Goal: Task Accomplishment & Management: Complete application form

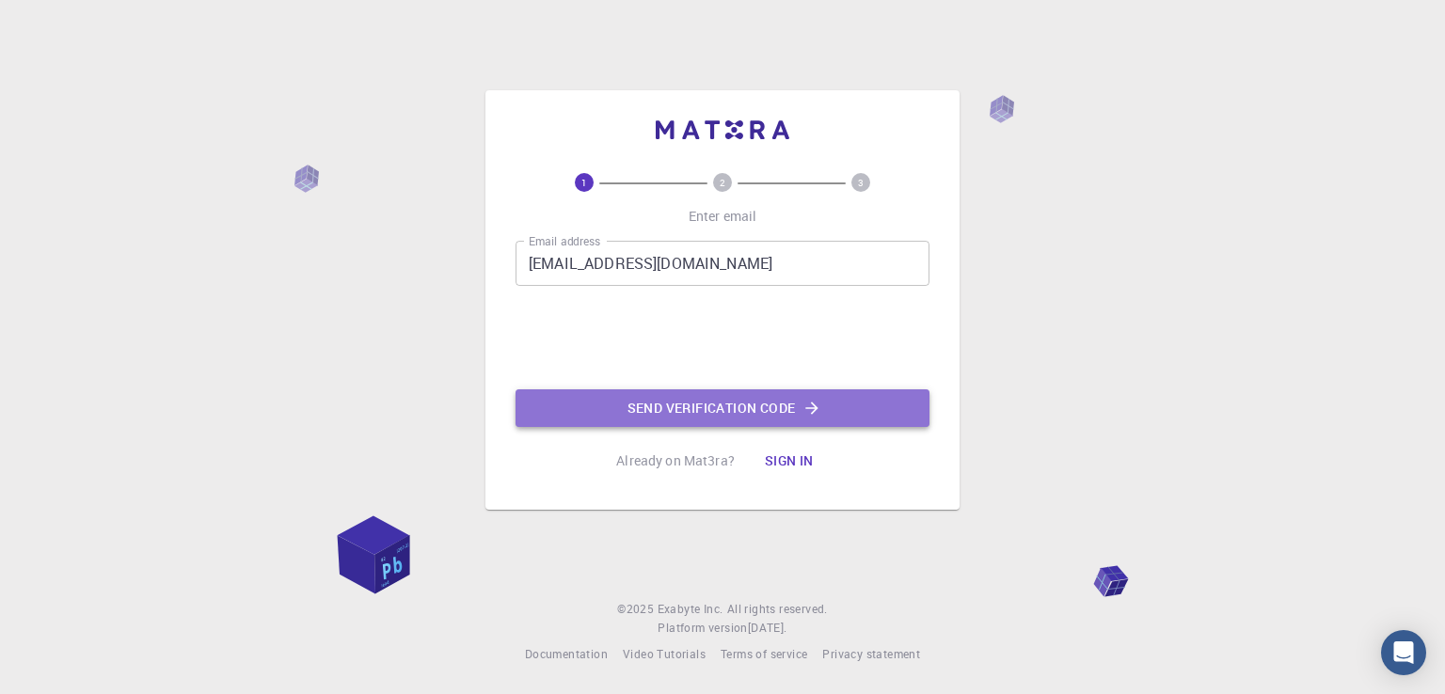
click at [661, 407] on button "Send verification code" at bounding box center [722, 408] width 414 height 38
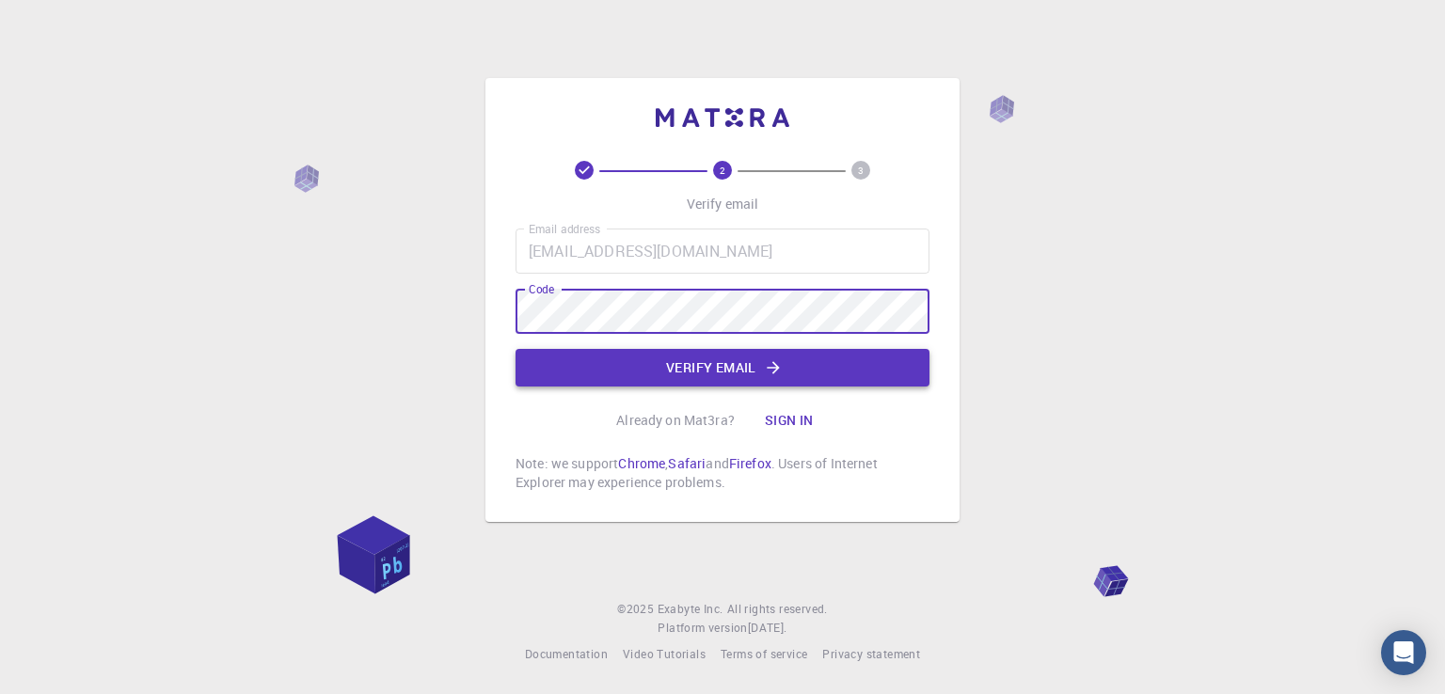
click at [714, 363] on button "Verify email" at bounding box center [722, 368] width 414 height 38
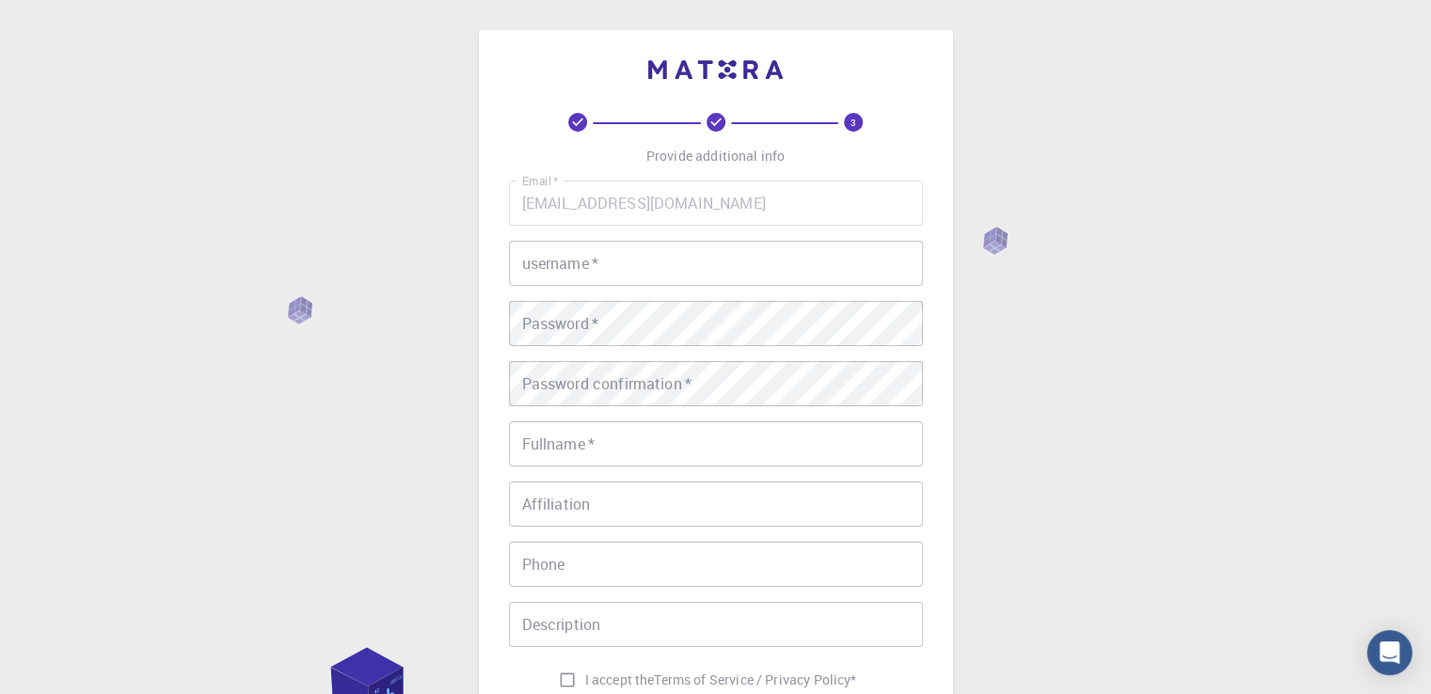
click at [594, 259] on input "username   *" at bounding box center [716, 263] width 414 height 45
type input "abhishek"
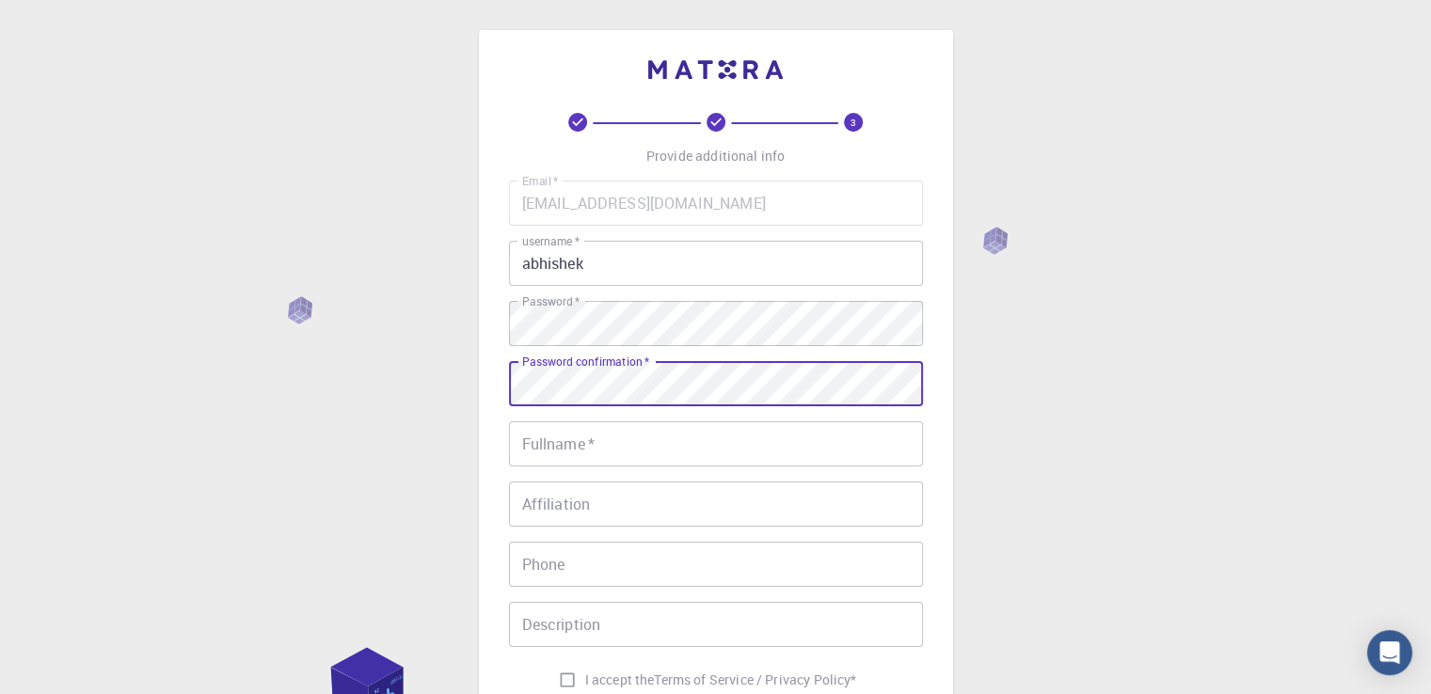
click at [622, 368] on div "Password confirmation   * Password confirmation   *" at bounding box center [716, 383] width 414 height 45
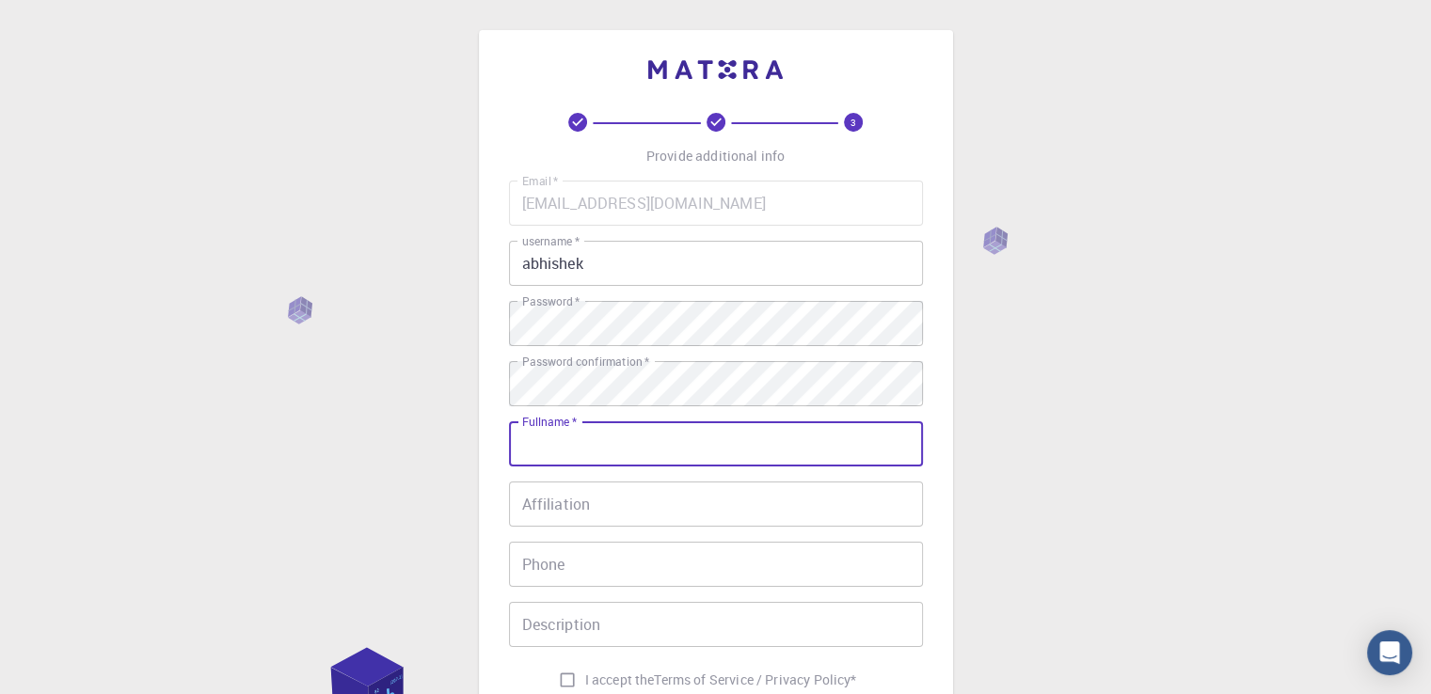
click at [637, 434] on input "Fullname   *" at bounding box center [716, 443] width 414 height 45
type input "[PERSON_NAME]"
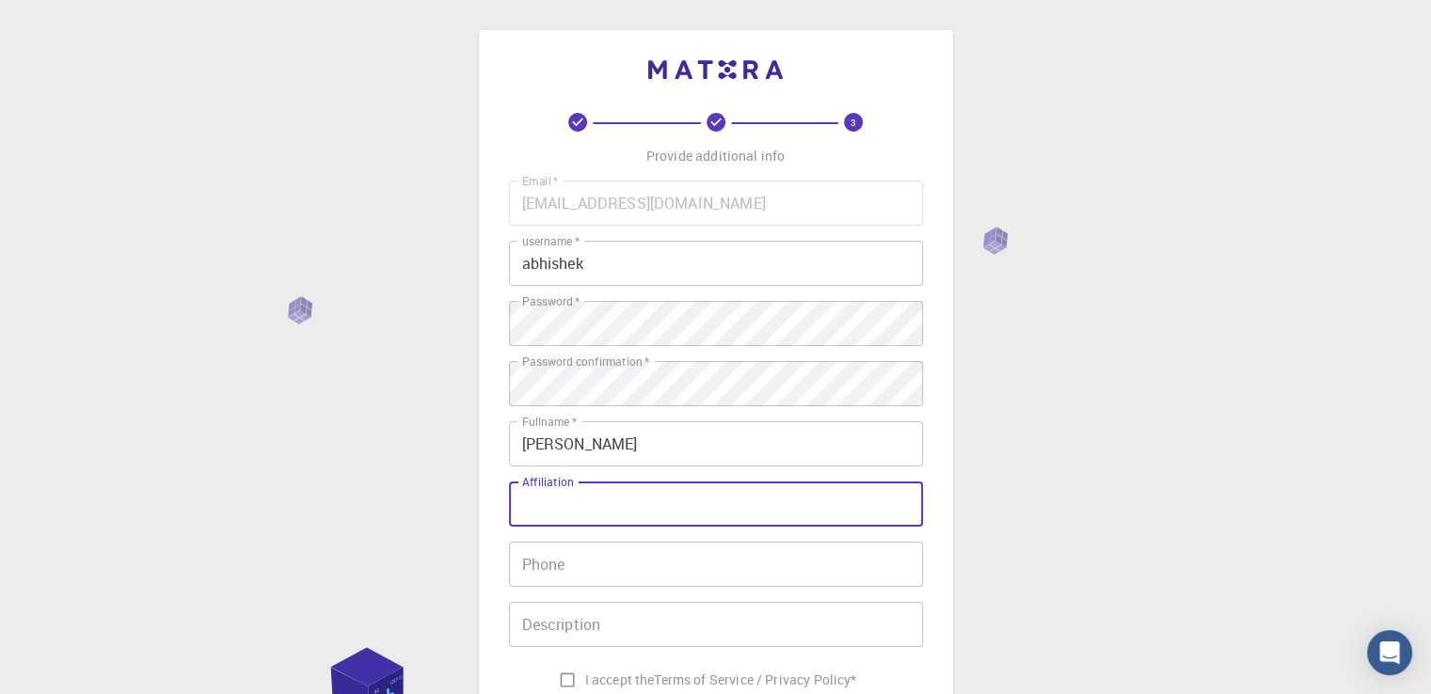
click at [656, 492] on input "Affiliation" at bounding box center [716, 504] width 414 height 45
type input "graduate"
click at [603, 546] on input "Phone" at bounding box center [716, 564] width 414 height 45
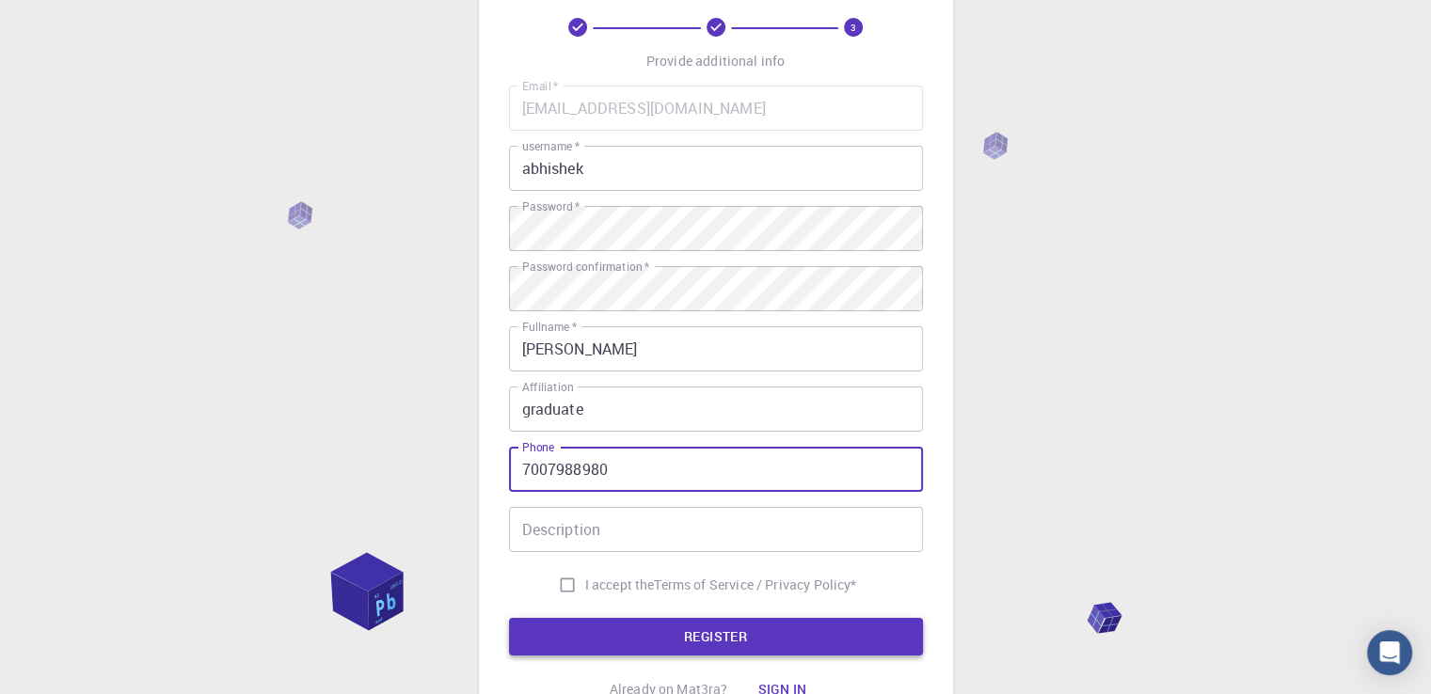
scroll to position [188, 0]
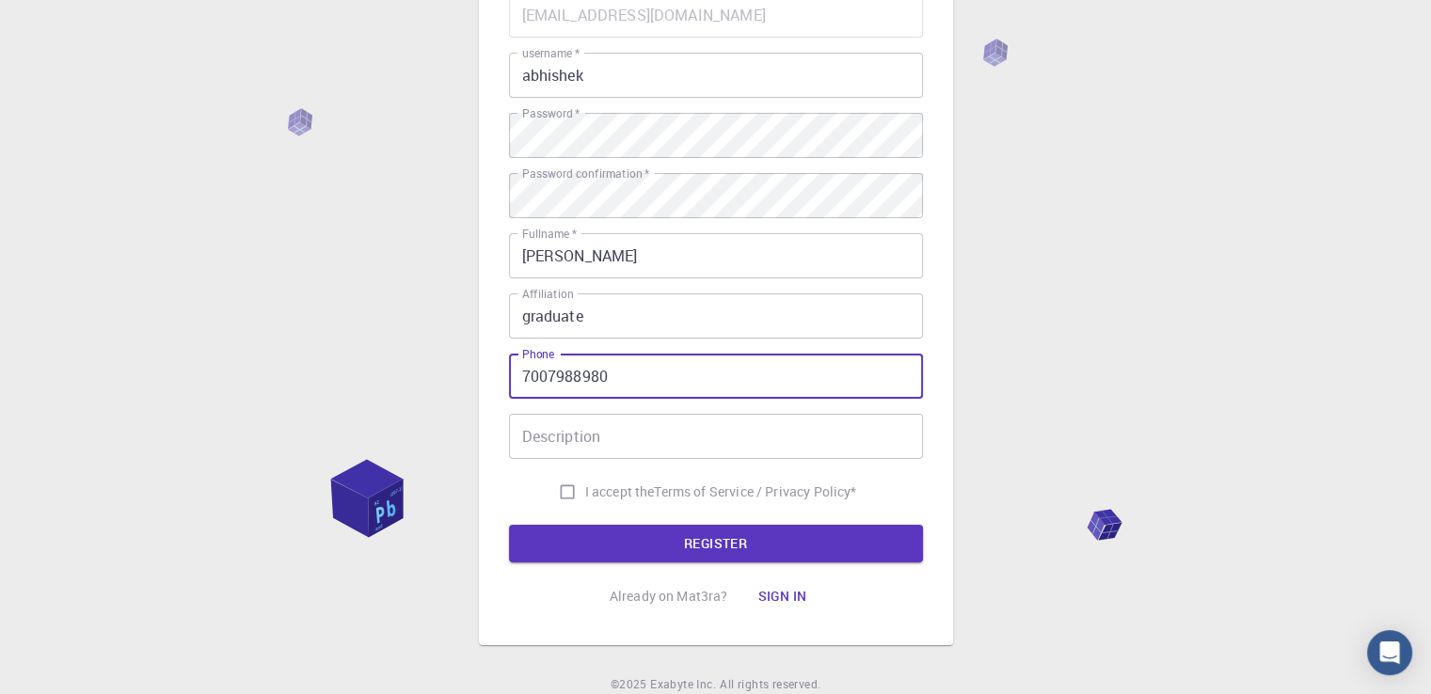
type input "7007988980"
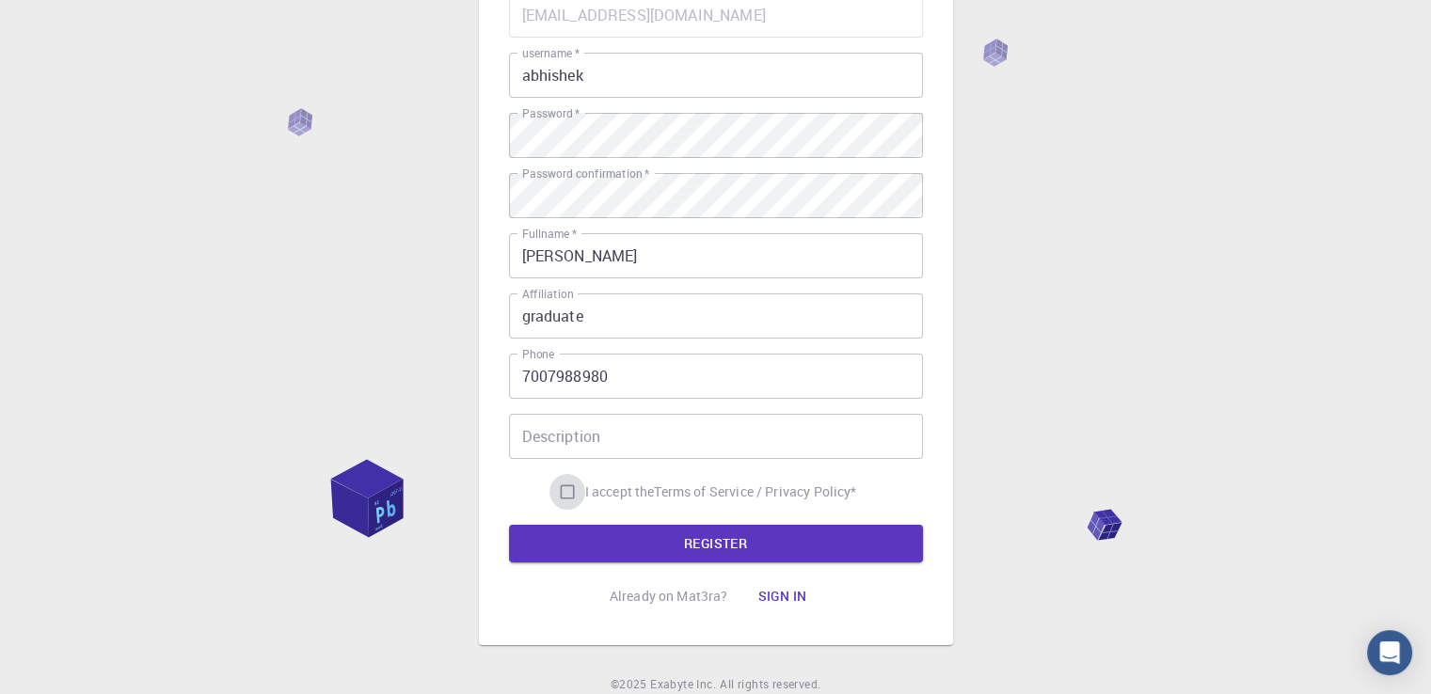
click at [561, 497] on input "I accept the Terms of Service / Privacy Policy *" at bounding box center [567, 492] width 36 height 36
checkbox input "true"
click at [627, 533] on button "REGISTER" at bounding box center [716, 544] width 414 height 38
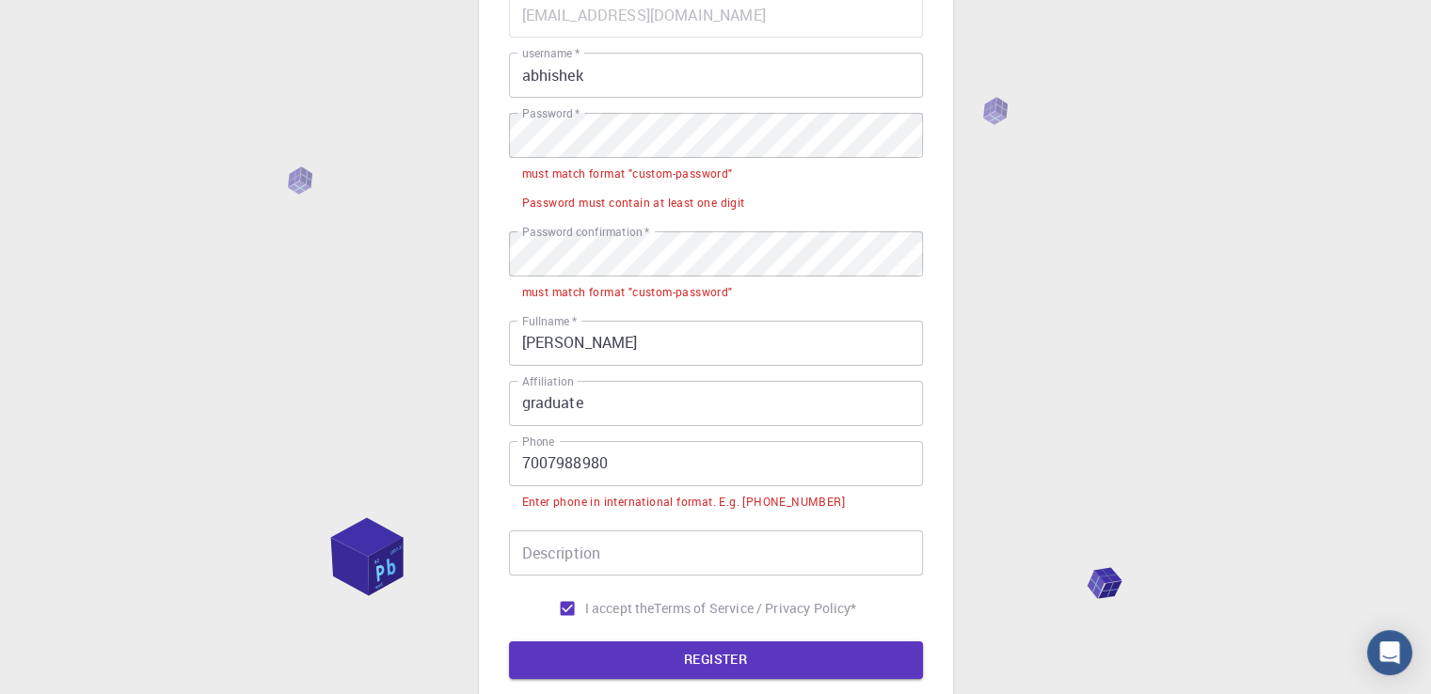
click at [515, 461] on input "7007988980" at bounding box center [716, 463] width 414 height 45
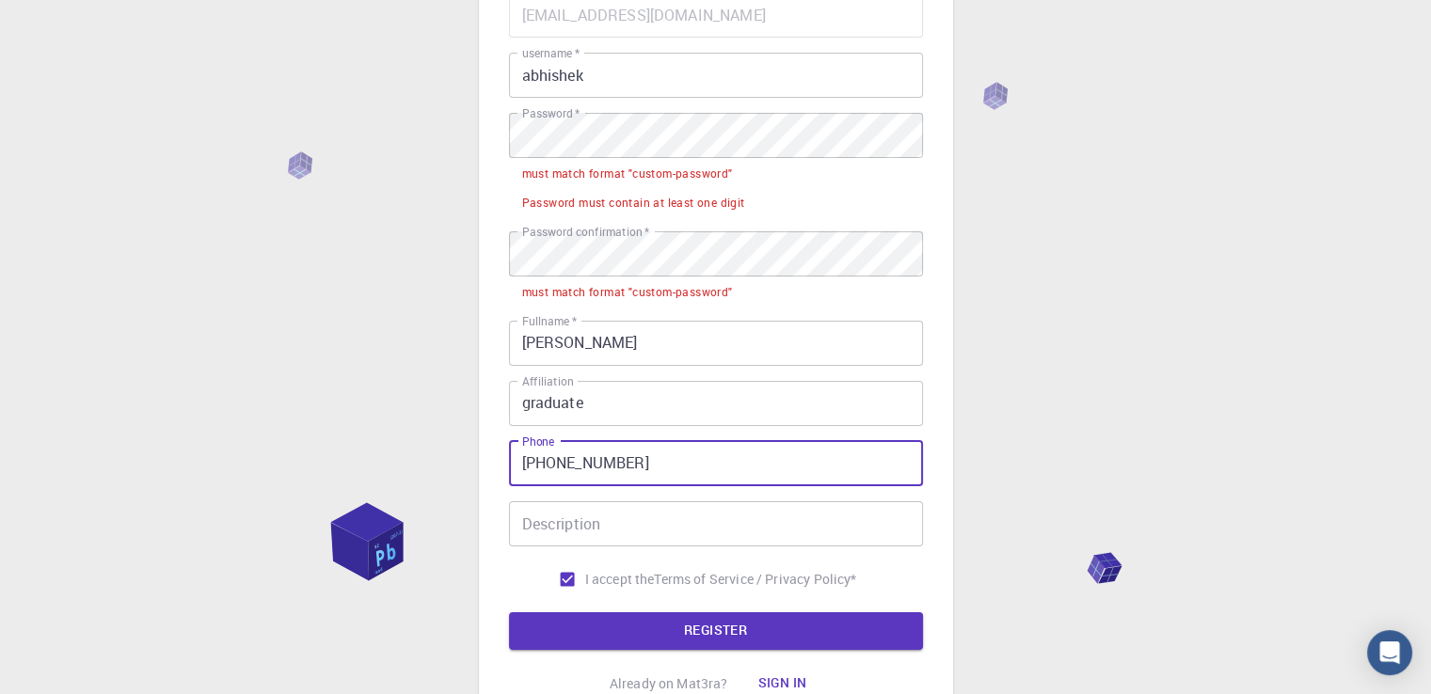
click at [509, 612] on button "REGISTER" at bounding box center [716, 631] width 414 height 38
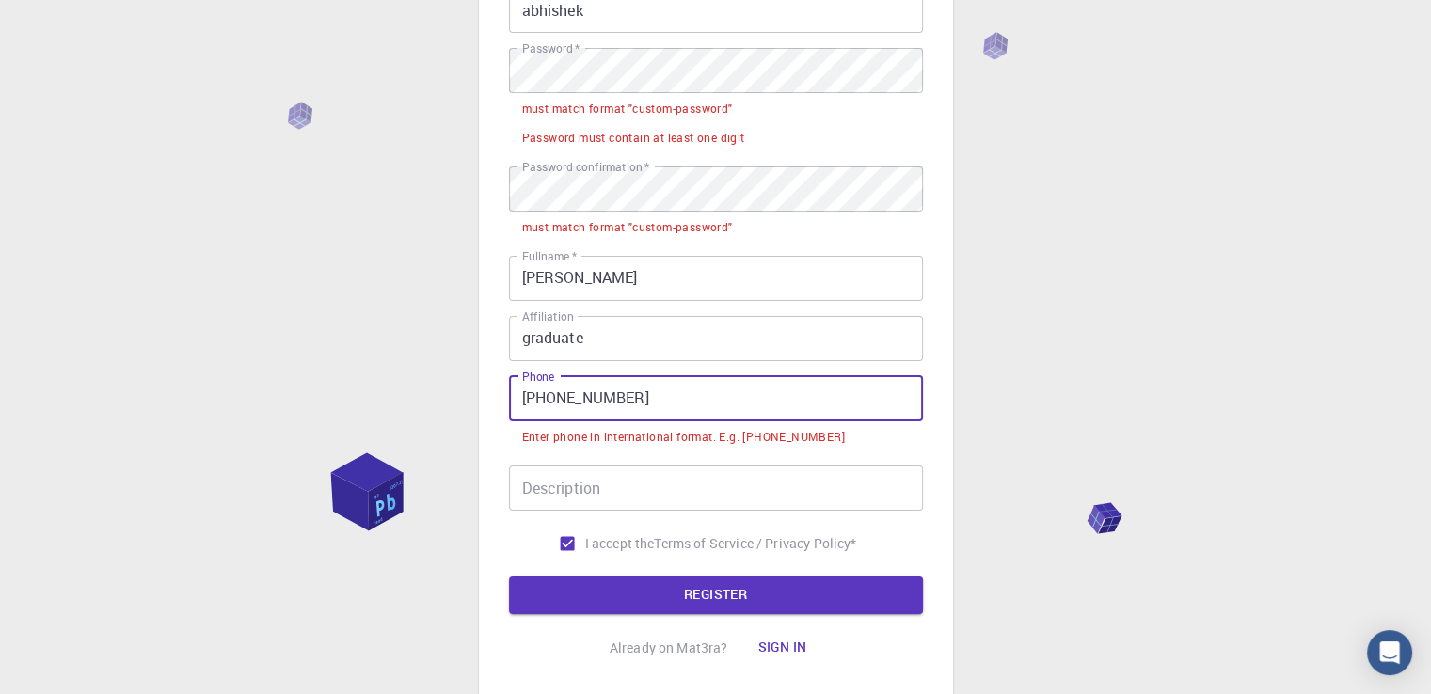
scroll to position [282, 0]
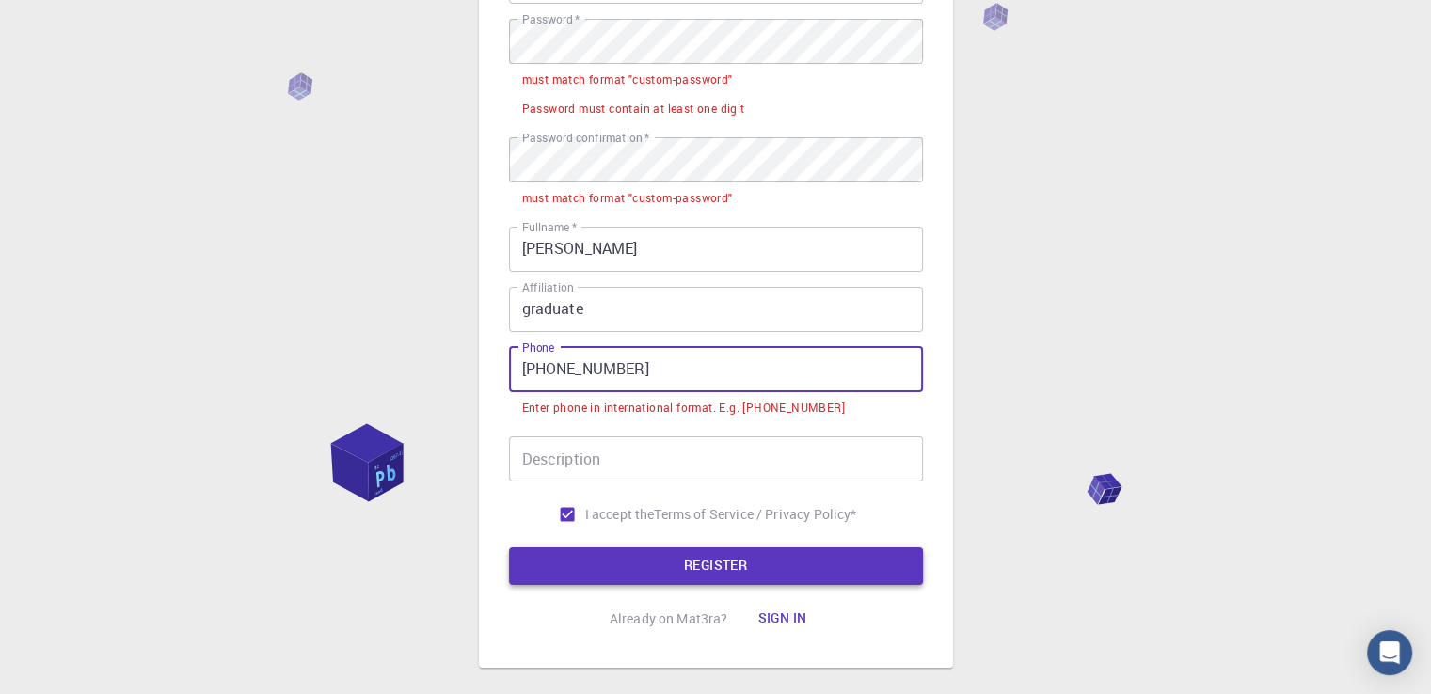
click at [699, 551] on button "REGISTER" at bounding box center [716, 566] width 414 height 38
click at [551, 368] on input "[PHONE_NUMBER]" at bounding box center [716, 369] width 414 height 45
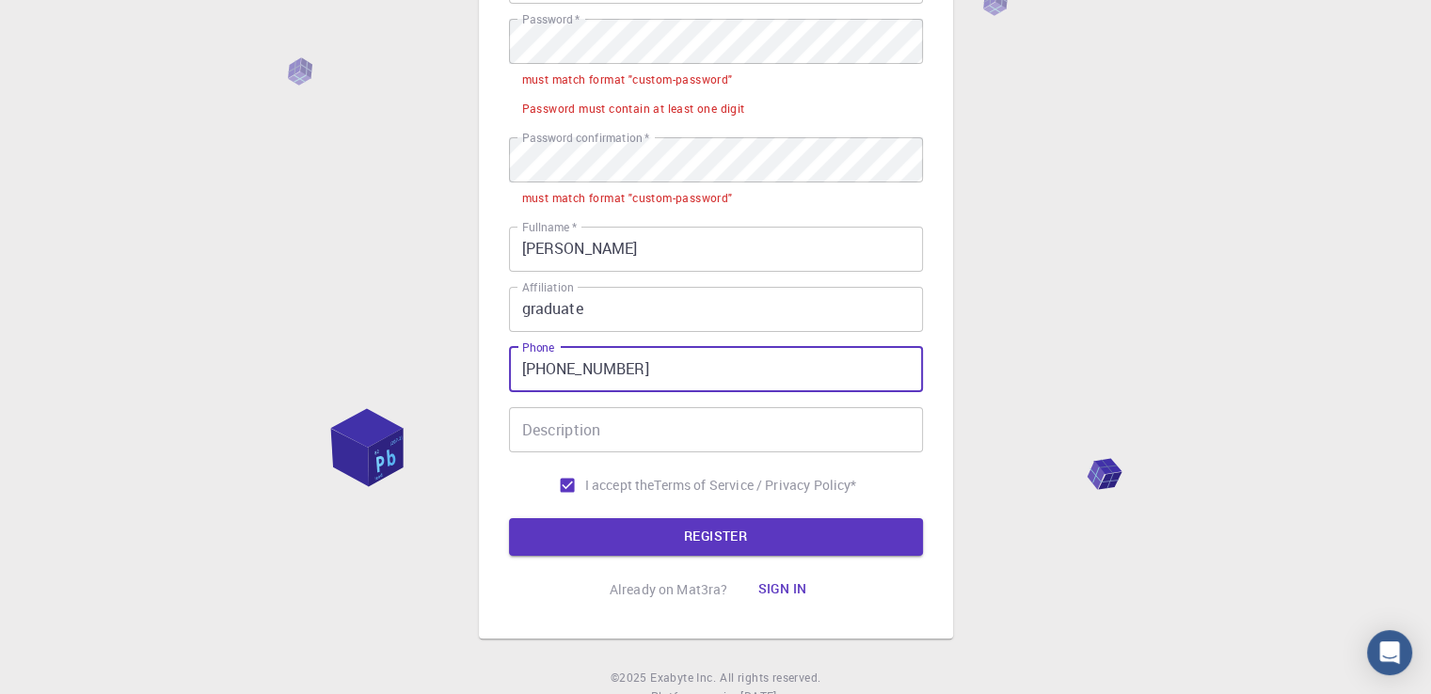
type input "[PHONE_NUMBER]"
click at [509, 518] on button "REGISTER" at bounding box center [716, 537] width 414 height 38
click at [671, 533] on button "REGISTER" at bounding box center [716, 537] width 414 height 38
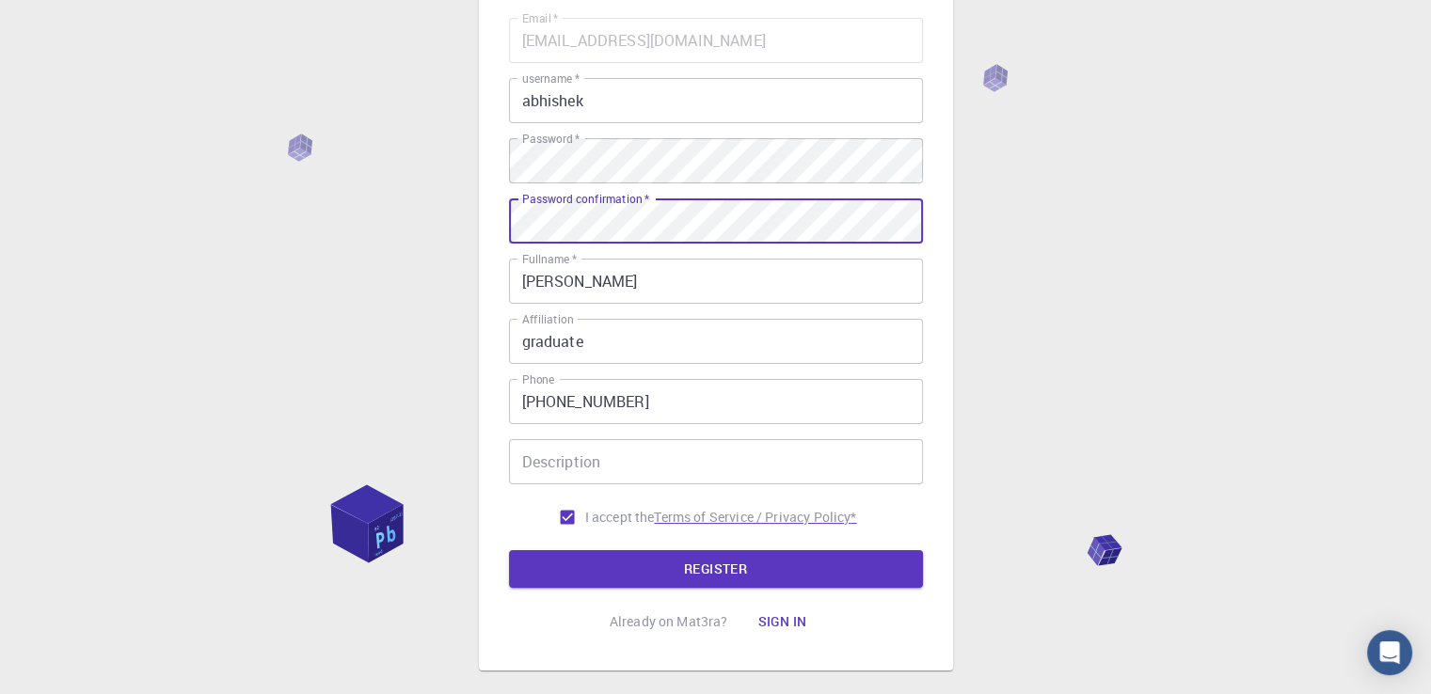
scroll to position [263, 0]
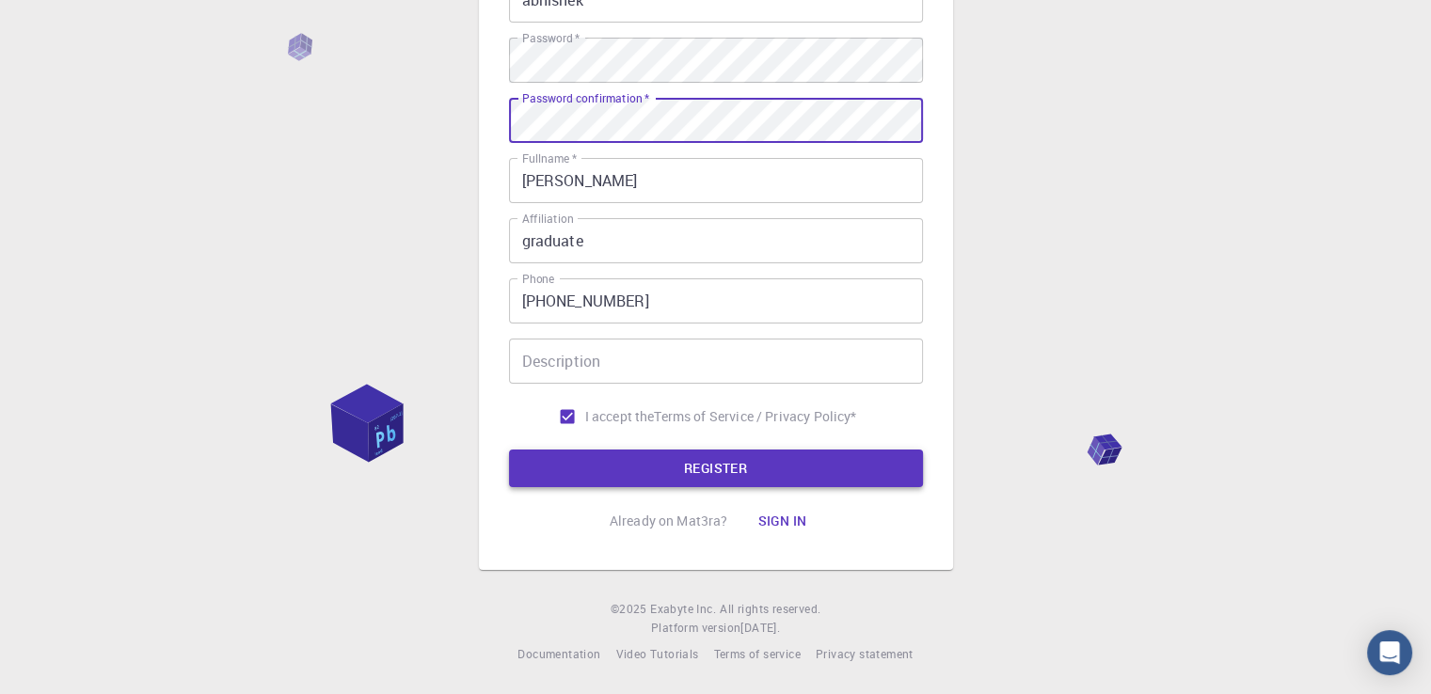
click at [715, 464] on button "REGISTER" at bounding box center [716, 469] width 414 height 38
click at [678, 475] on button "REGISTER" at bounding box center [716, 469] width 414 height 38
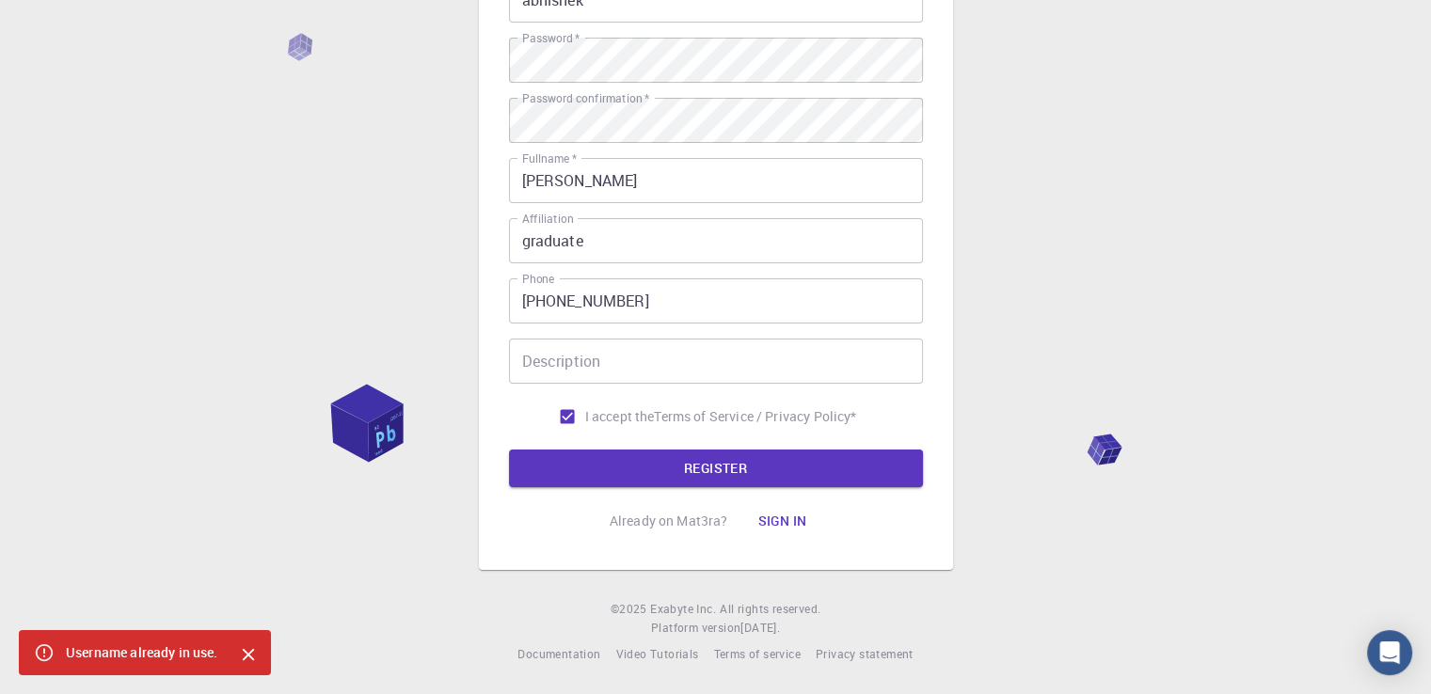
click at [249, 657] on icon "Close" at bounding box center [248, 655] width 12 height 12
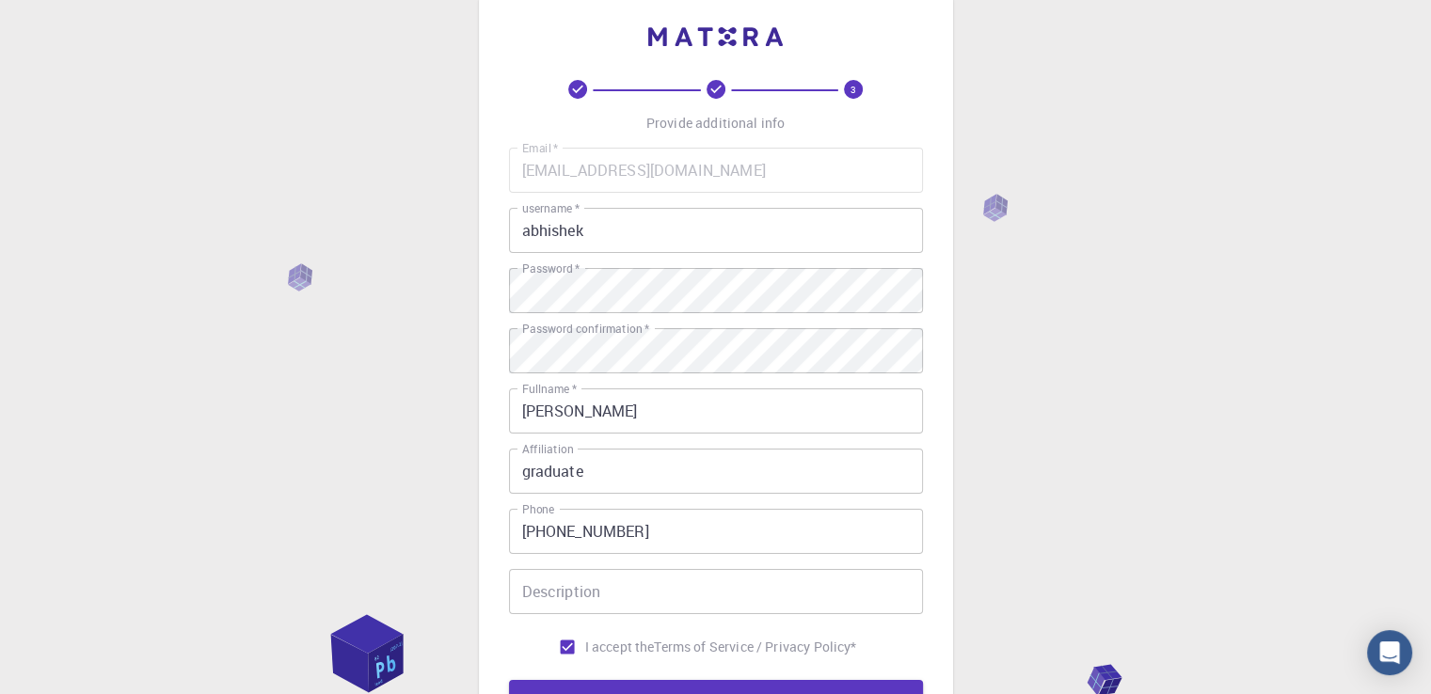
scroll to position [0, 0]
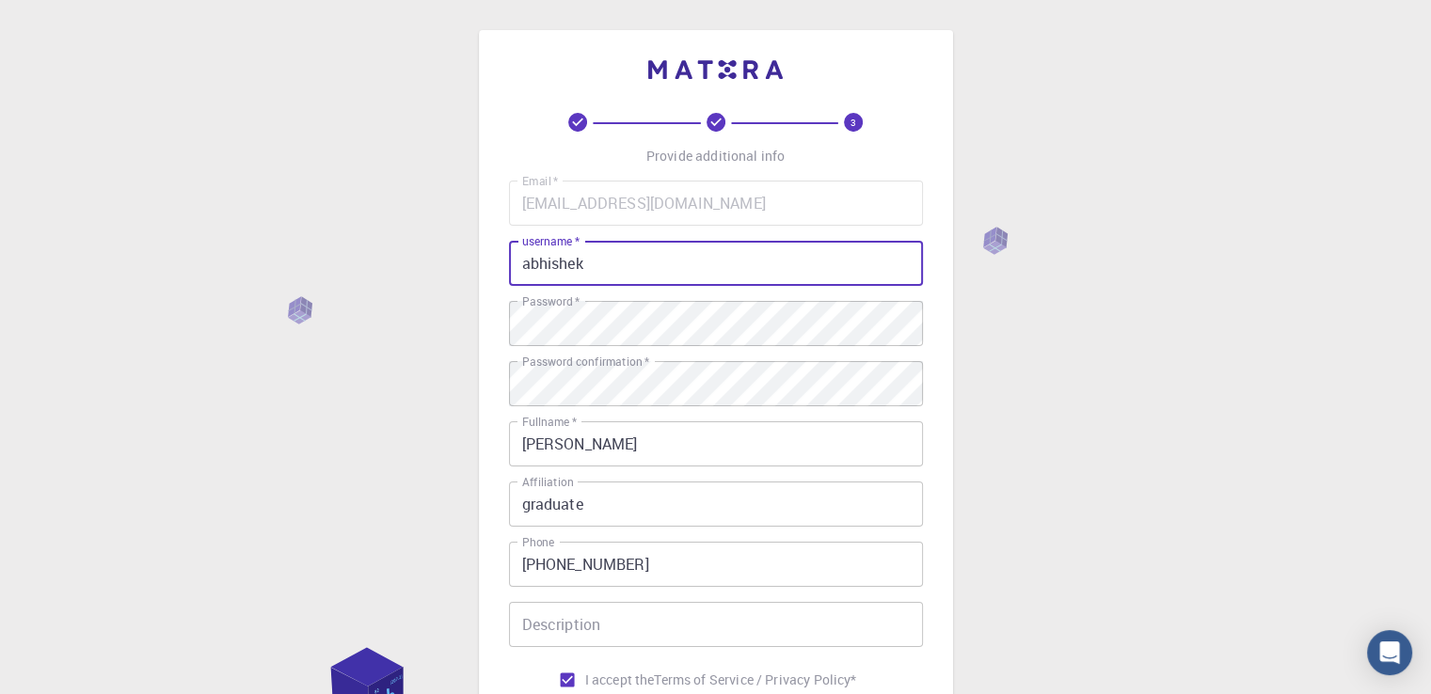
drag, startPoint x: 581, startPoint y: 265, endPoint x: 665, endPoint y: 262, distance: 83.8
click at [583, 265] on input "abhishek" at bounding box center [716, 263] width 414 height 45
type input "a"
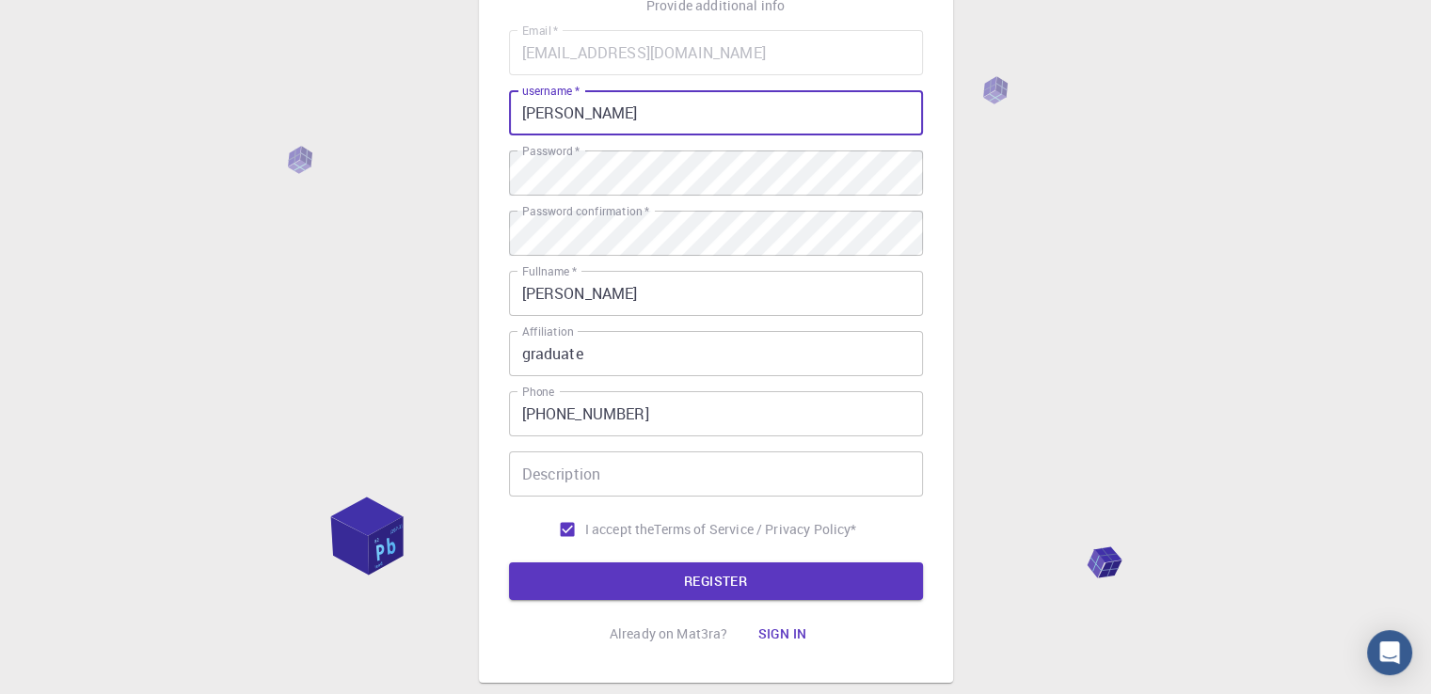
scroll to position [263, 0]
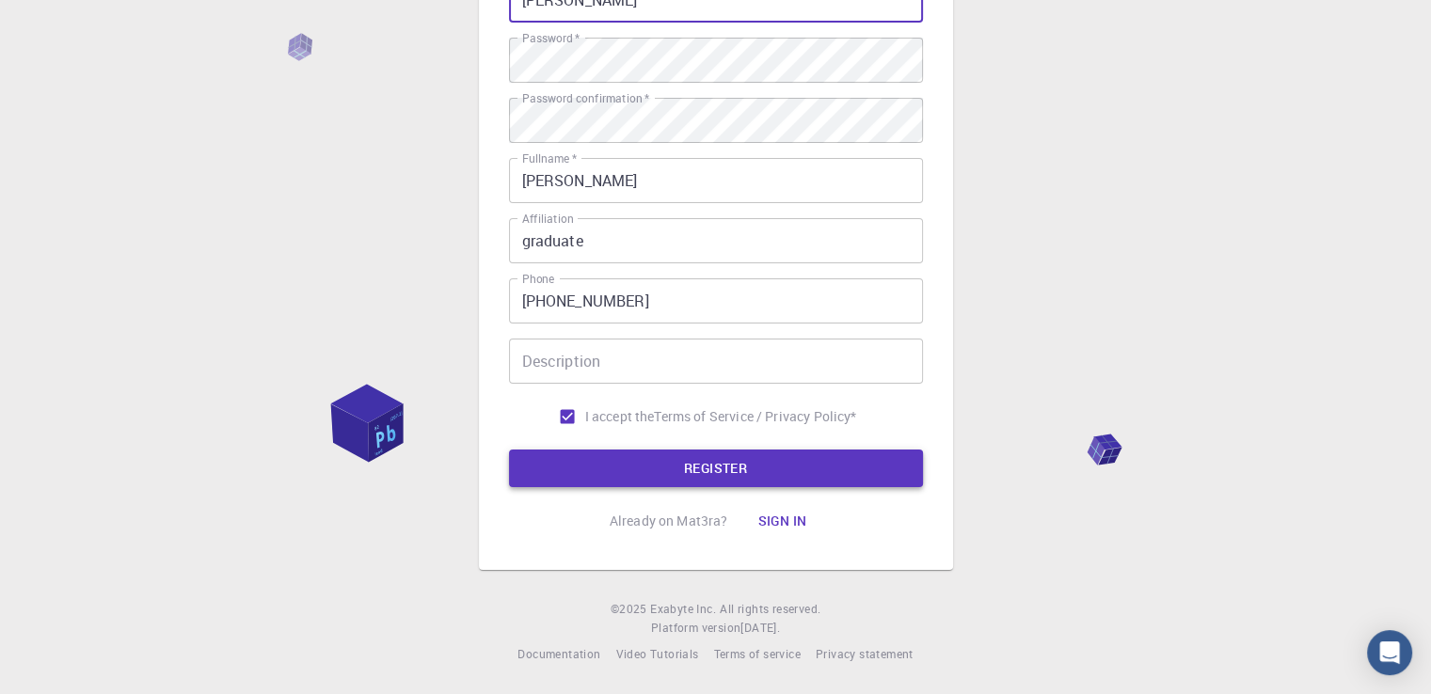
click at [687, 461] on button "REGISTER" at bounding box center [716, 469] width 414 height 38
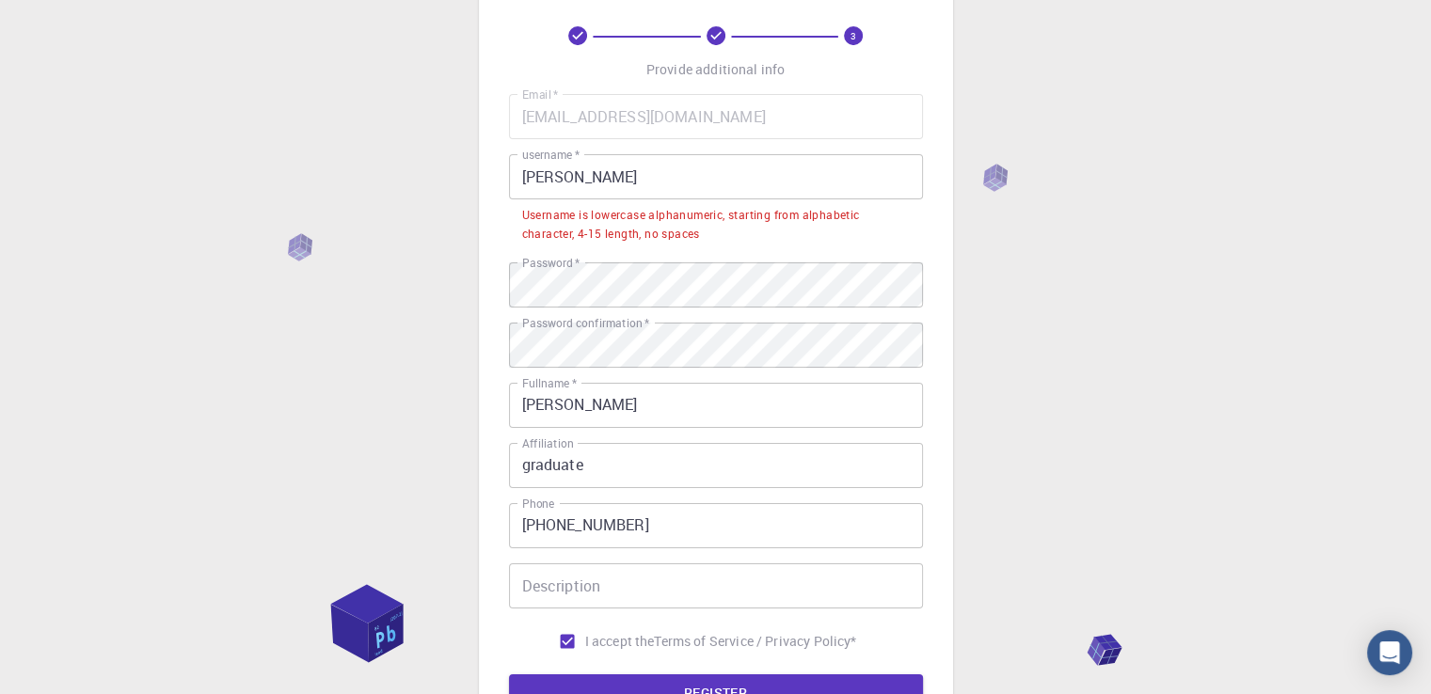
scroll to position [75, 0]
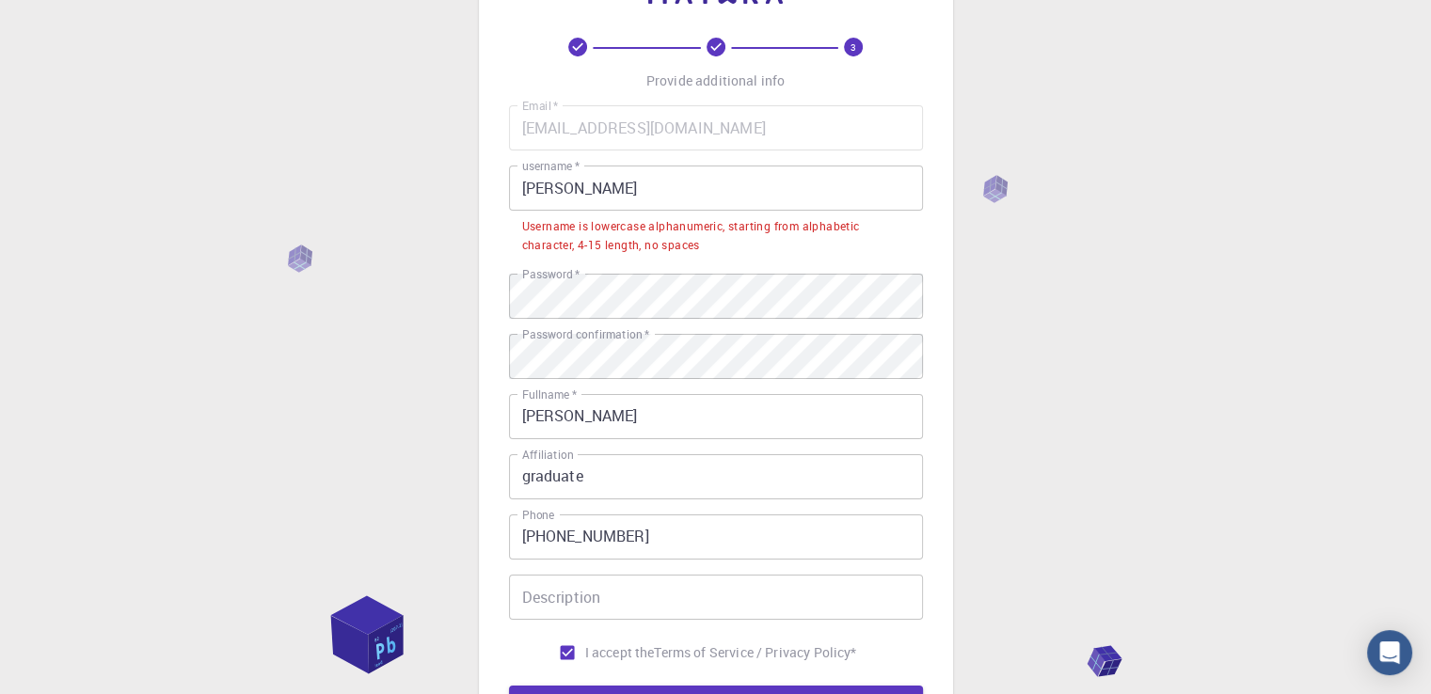
click at [573, 190] on input "[PERSON_NAME]" at bounding box center [716, 188] width 414 height 45
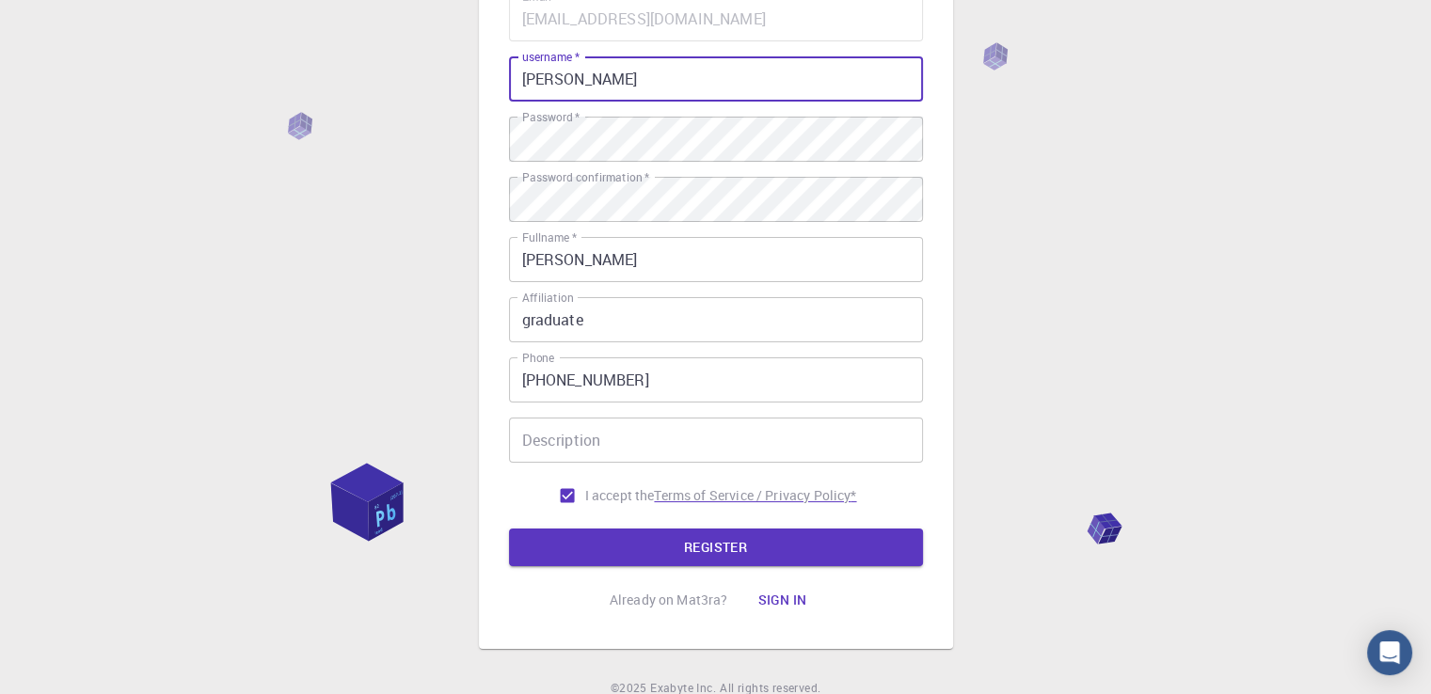
scroll to position [263, 0]
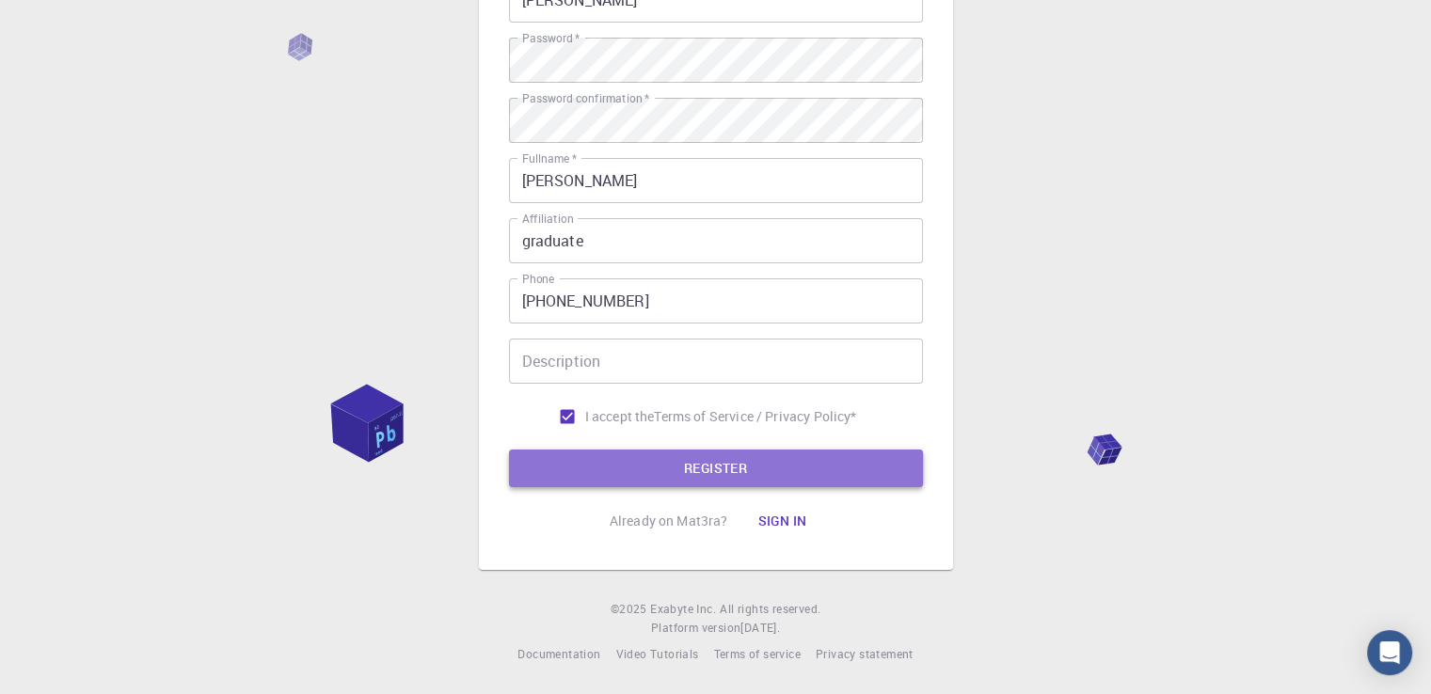
click at [798, 465] on button "REGISTER" at bounding box center [716, 469] width 414 height 38
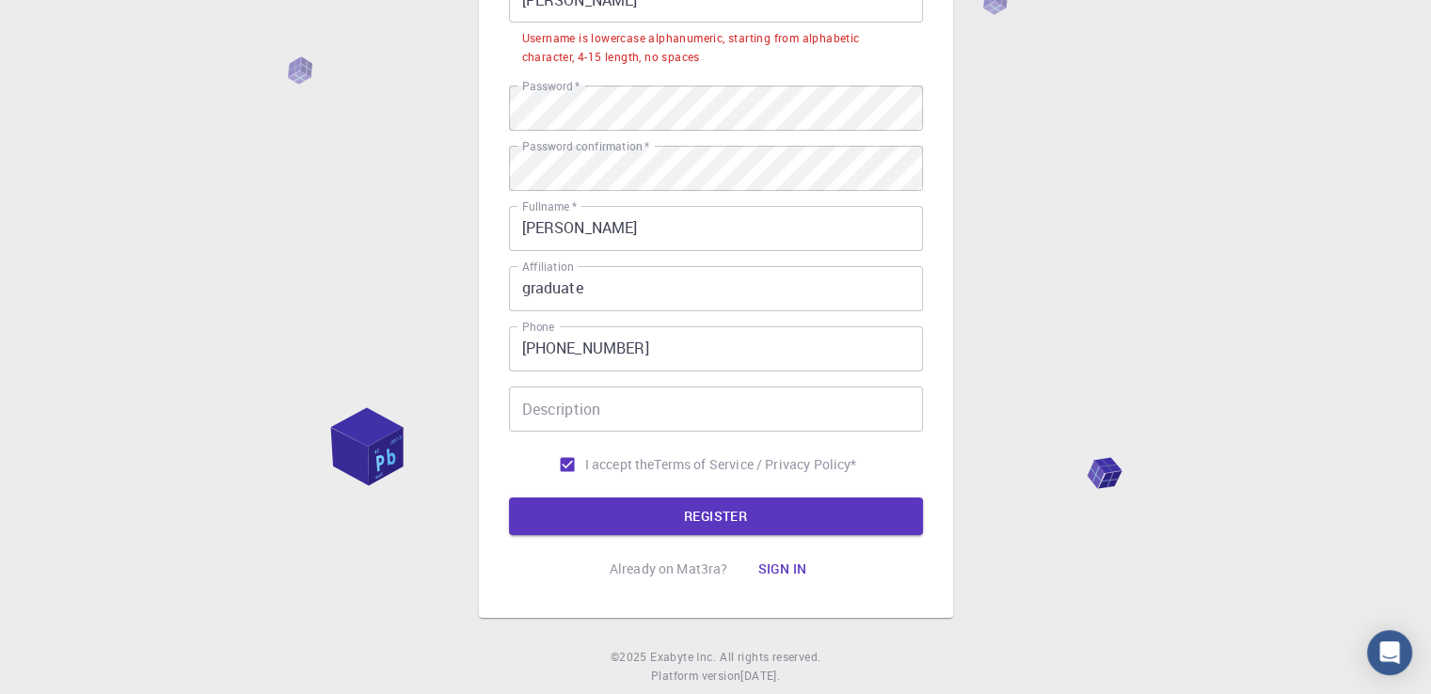
scroll to position [75, 0]
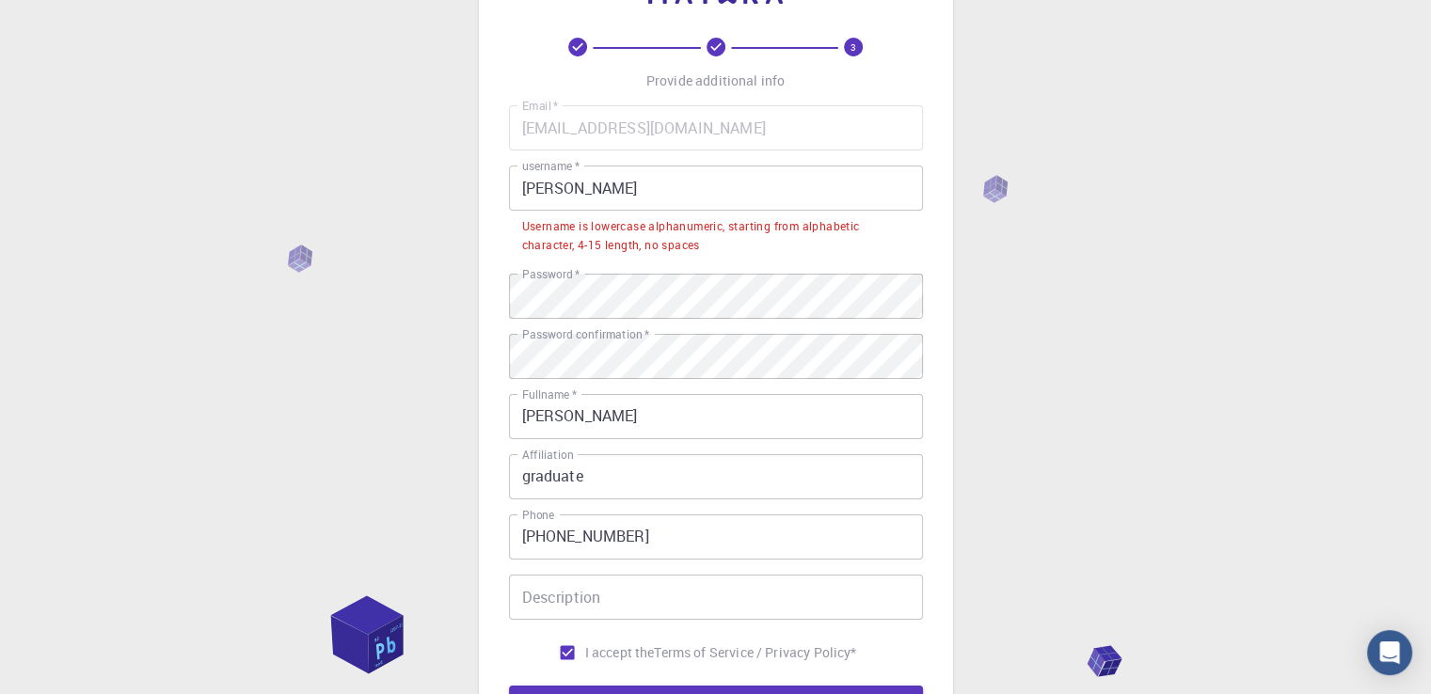
click at [585, 185] on input "[PERSON_NAME]" at bounding box center [716, 188] width 414 height 45
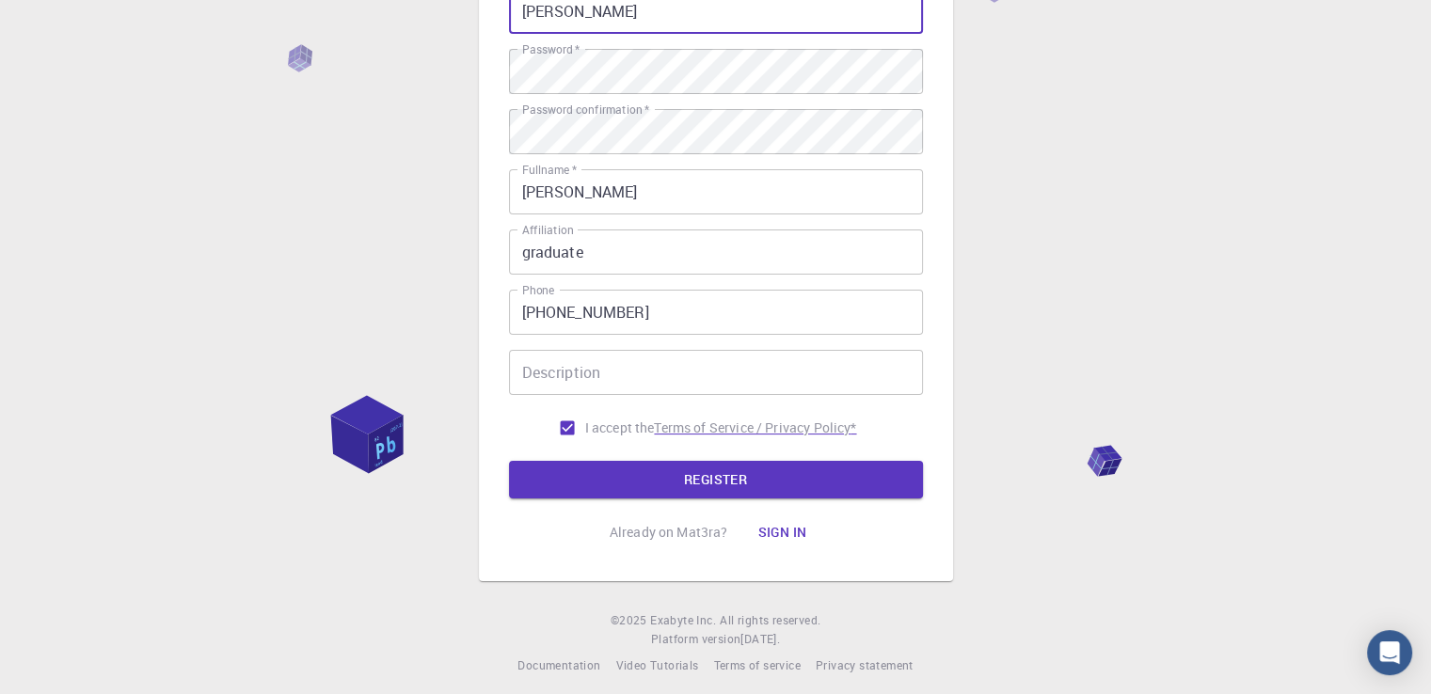
scroll to position [263, 0]
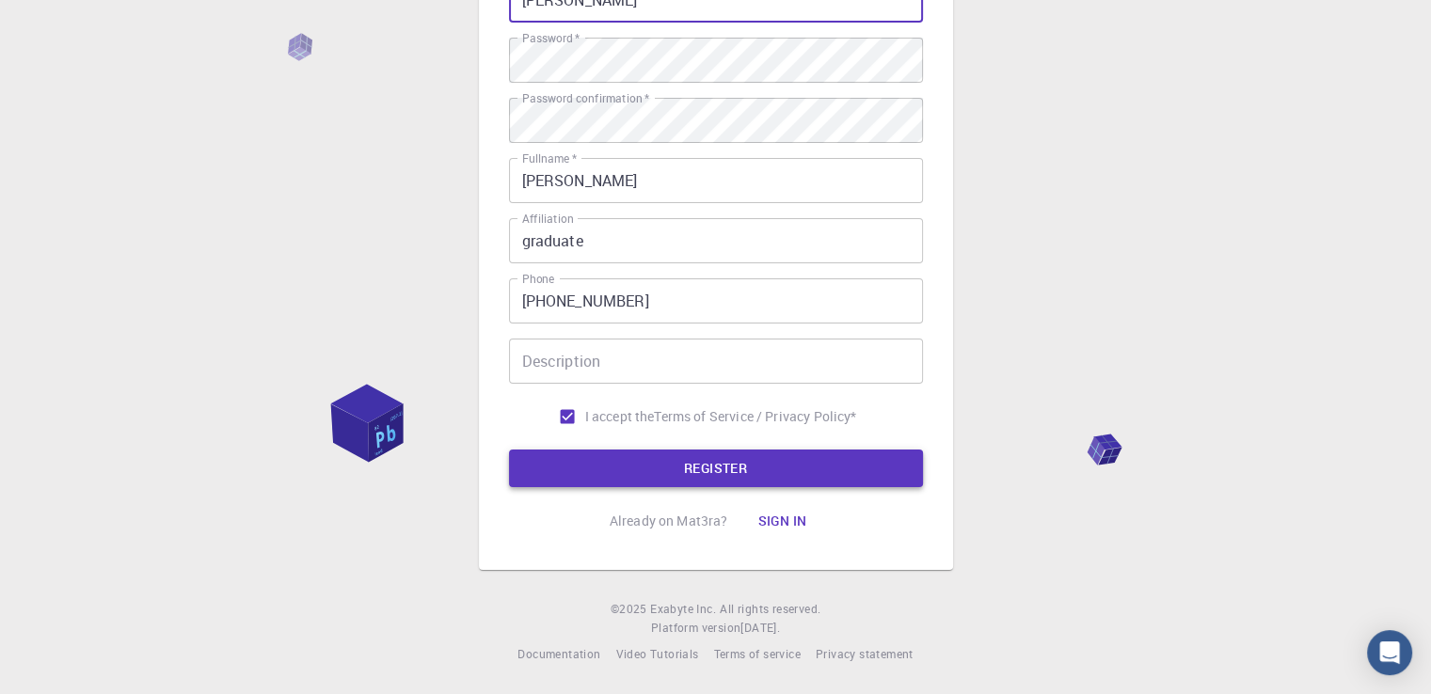
type input "[PERSON_NAME]"
click at [705, 463] on button "REGISTER" at bounding box center [716, 469] width 414 height 38
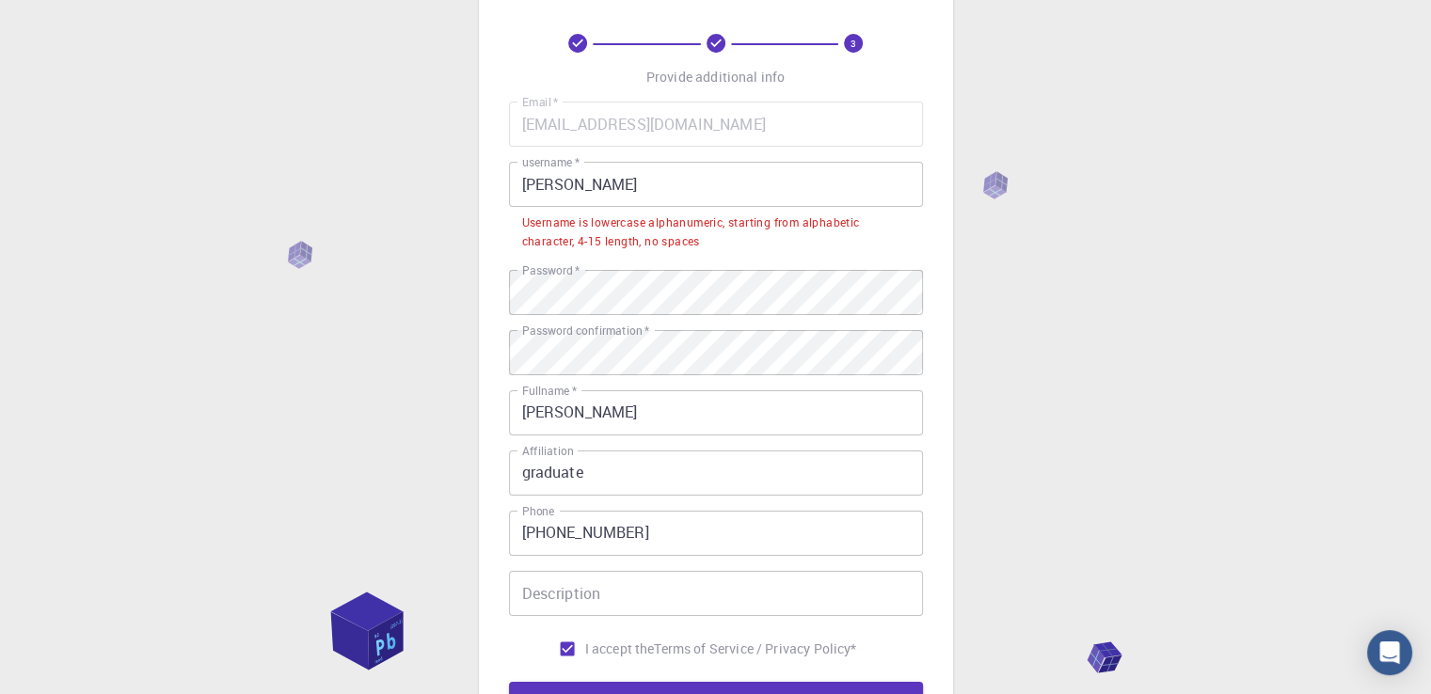
scroll to position [75, 0]
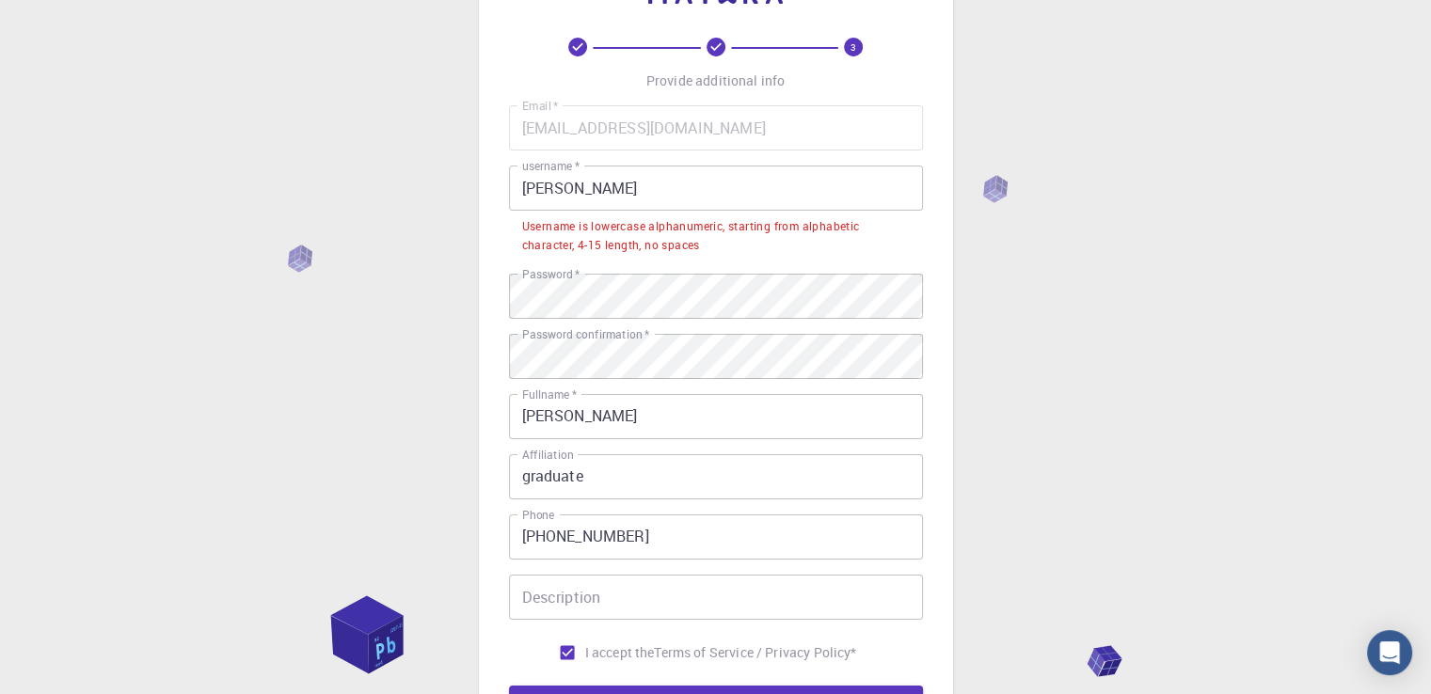
click at [655, 412] on input "[PERSON_NAME]" at bounding box center [716, 416] width 414 height 45
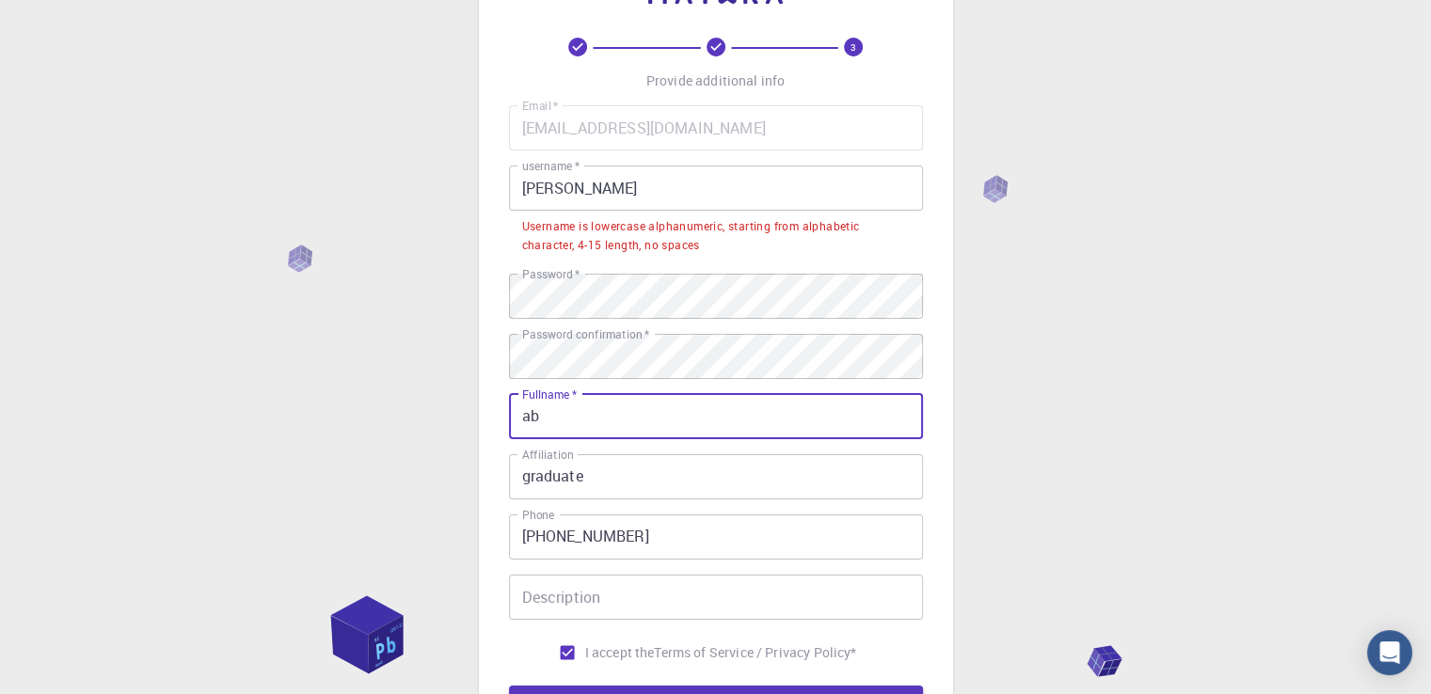
type input "a"
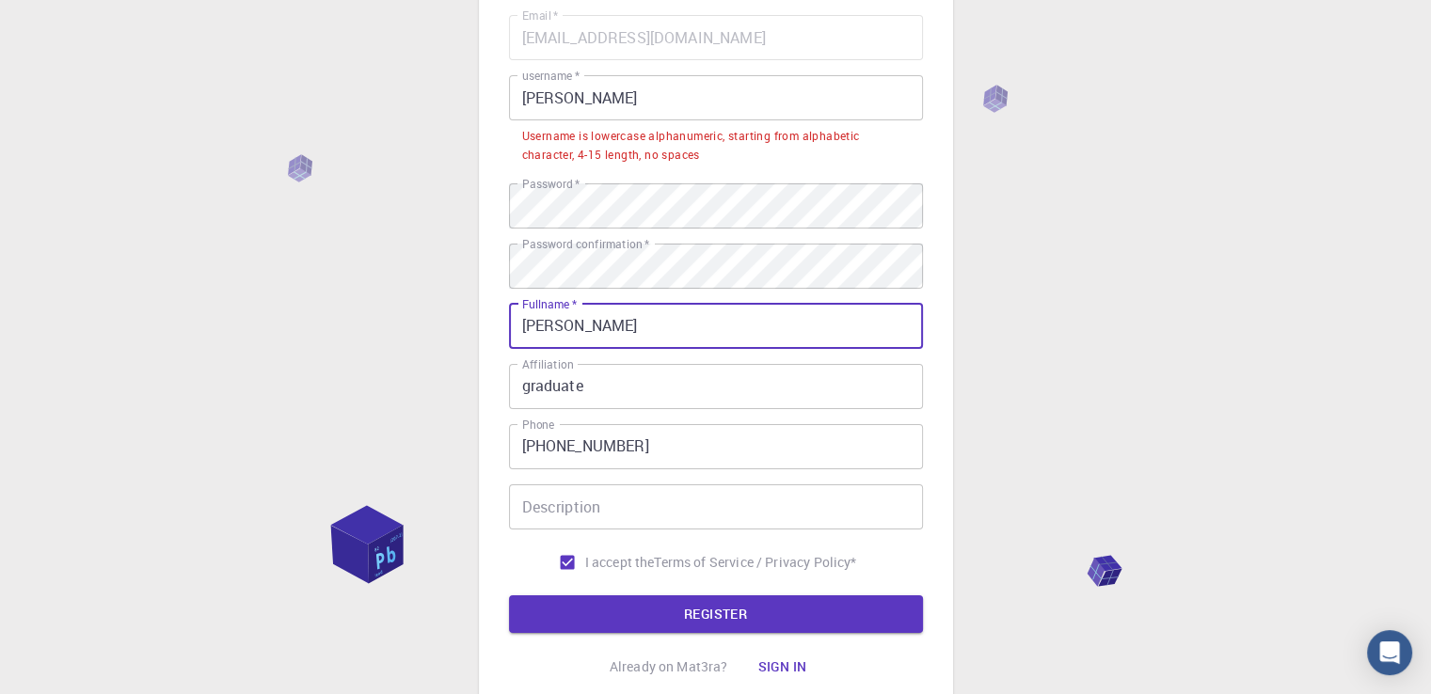
scroll to position [311, 0]
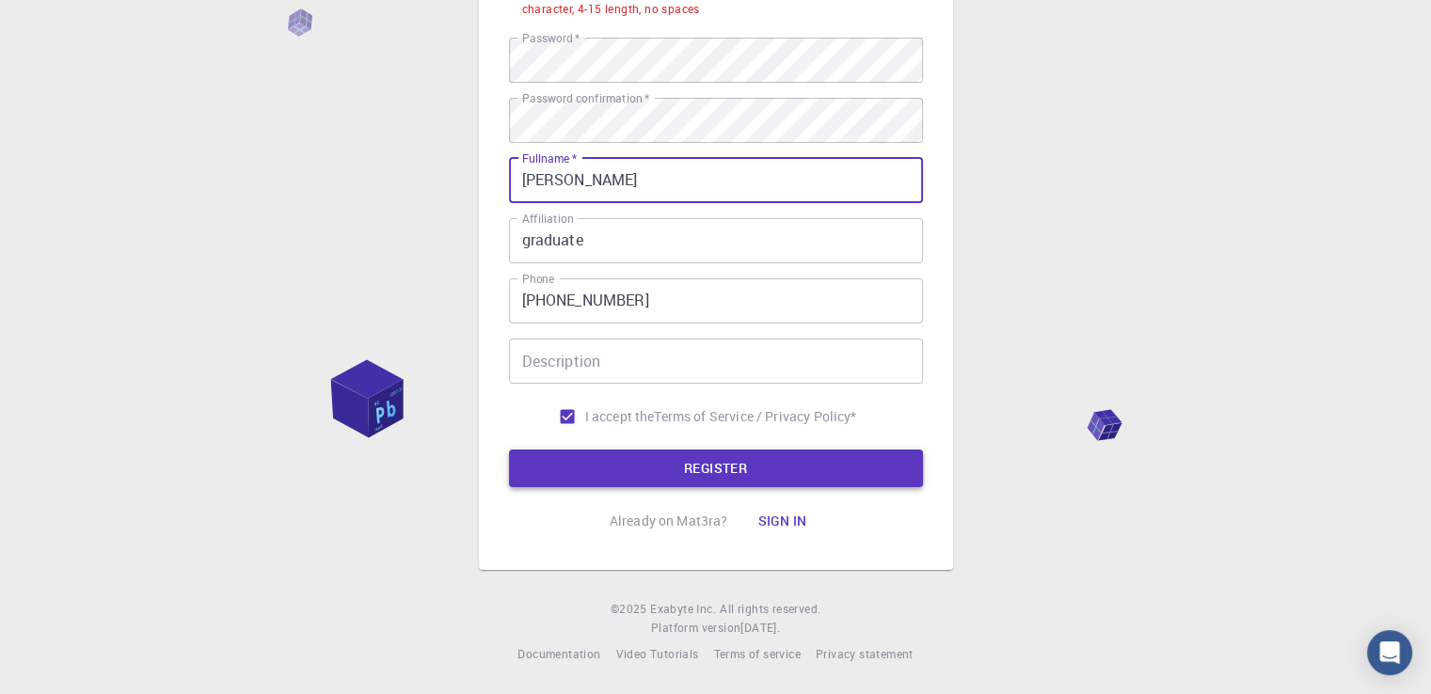
type input "[PERSON_NAME]"
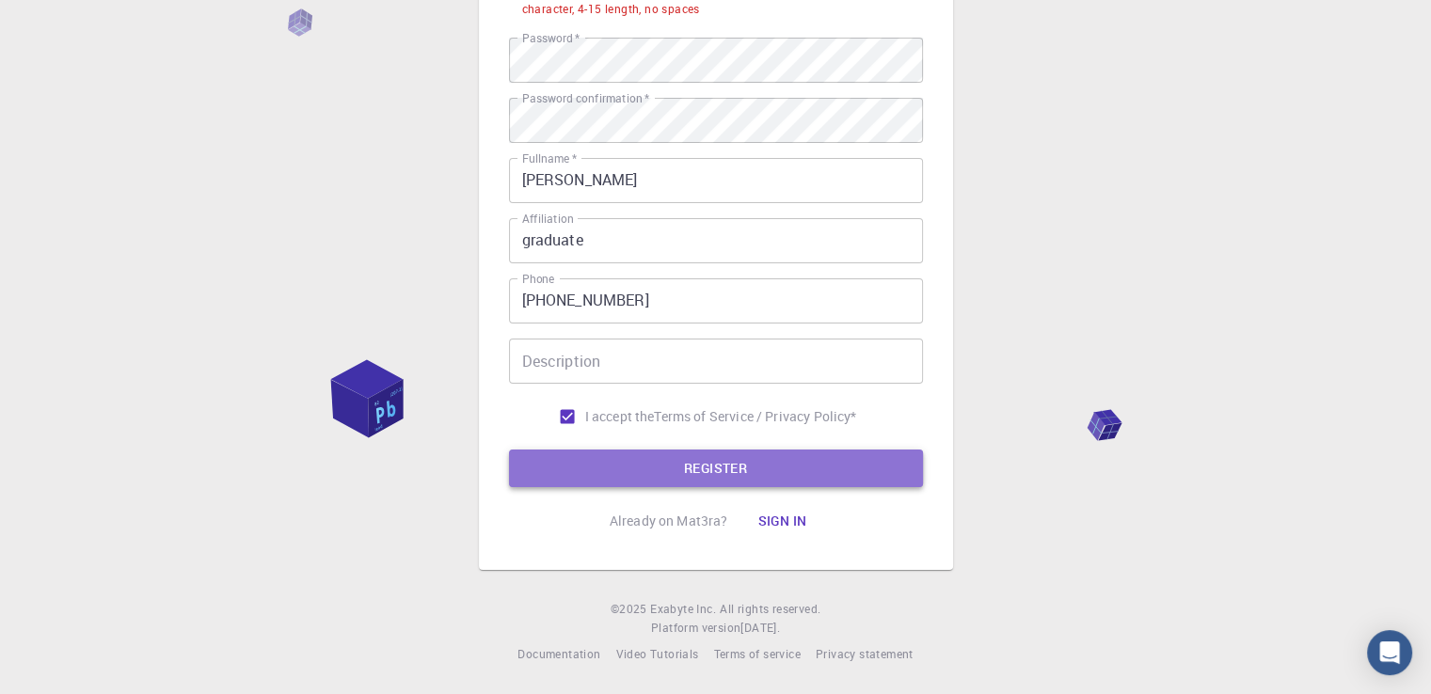
click at [643, 482] on button "REGISTER" at bounding box center [716, 469] width 414 height 38
click at [774, 456] on button "REGISTER" at bounding box center [716, 469] width 414 height 38
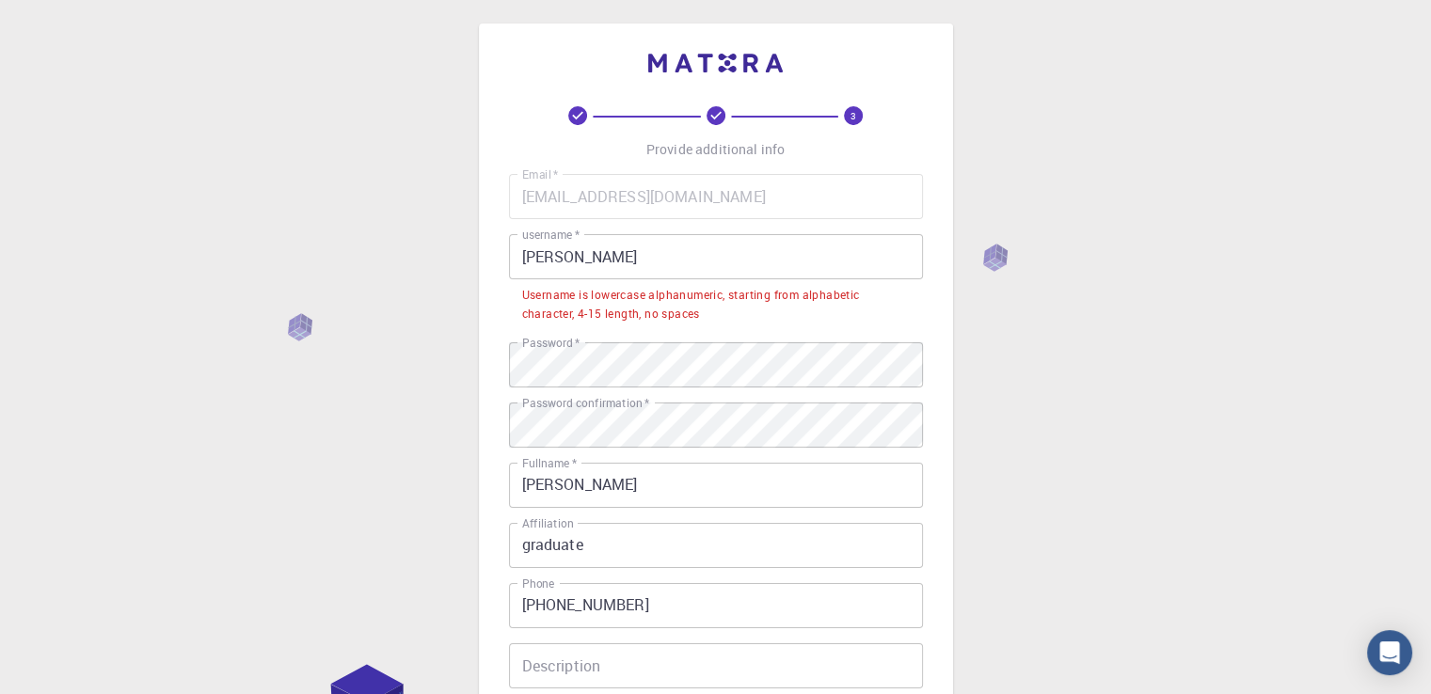
scroll to position [0, 0]
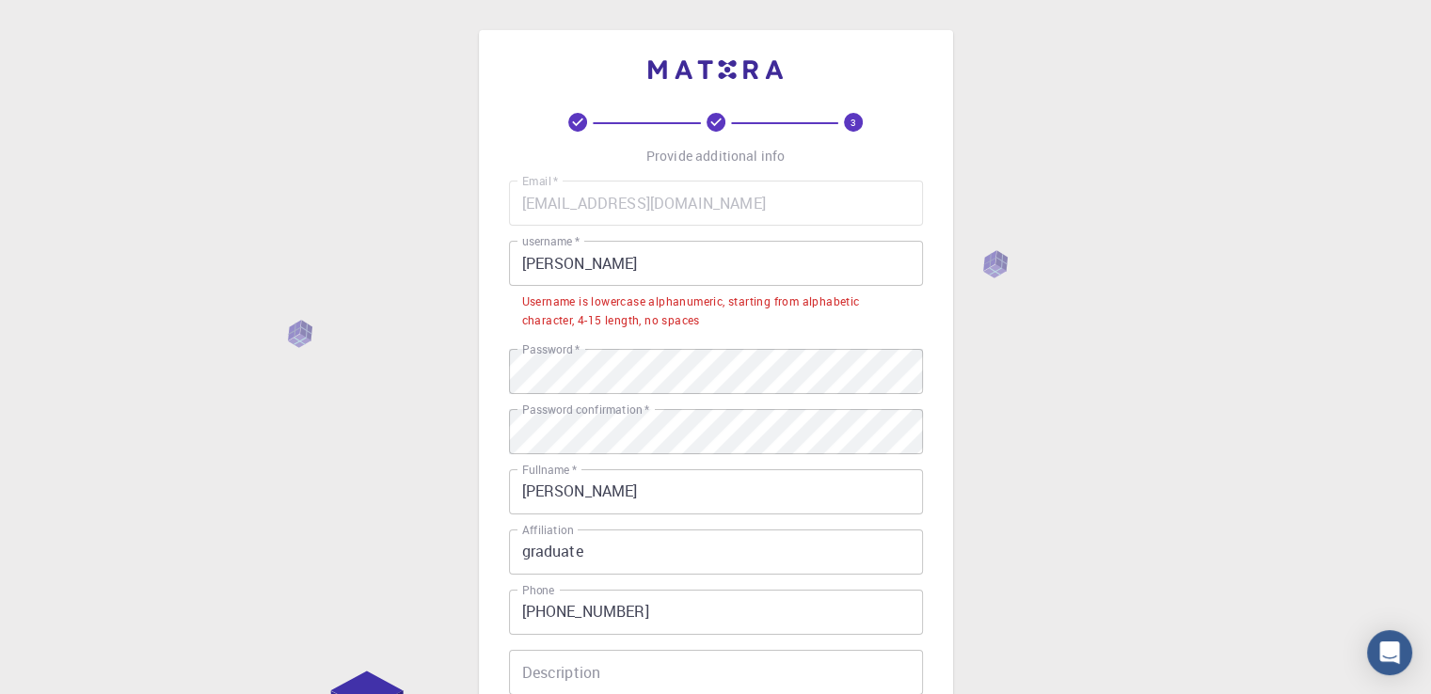
click at [622, 257] on input "[PERSON_NAME]" at bounding box center [716, 263] width 414 height 45
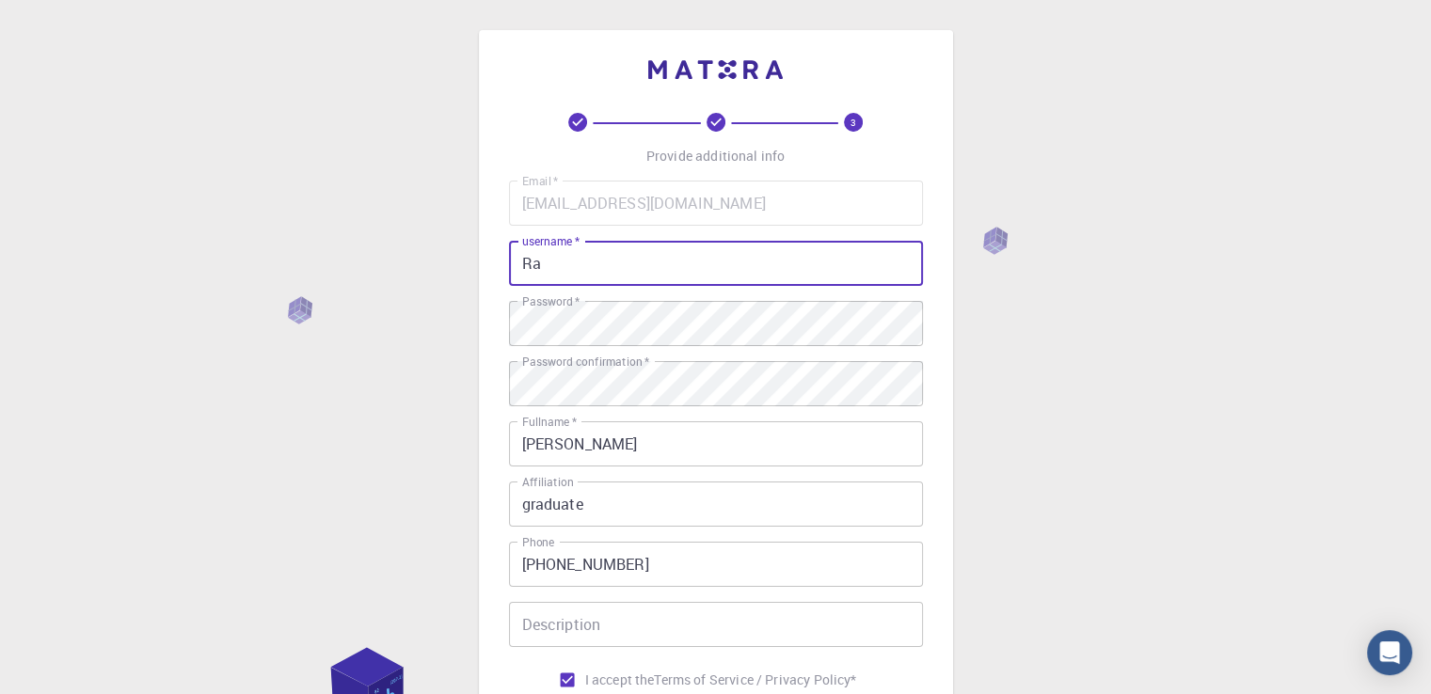
type input "R"
click at [449, 268] on div "3 Provide additional info Email   * [EMAIL_ADDRESS][DOMAIN_NAME] Email   * user…" at bounding box center [715, 478] width 1431 height 957
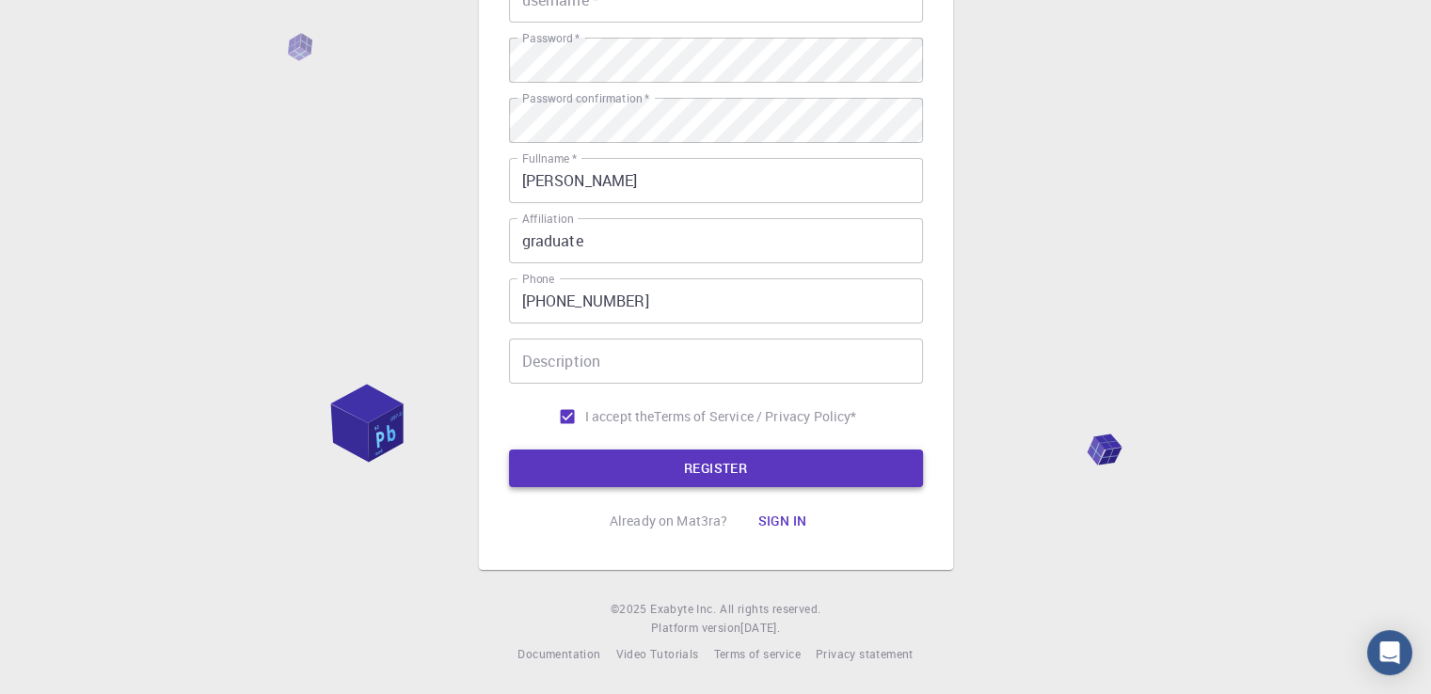
click at [781, 465] on button "REGISTER" at bounding box center [716, 469] width 414 height 38
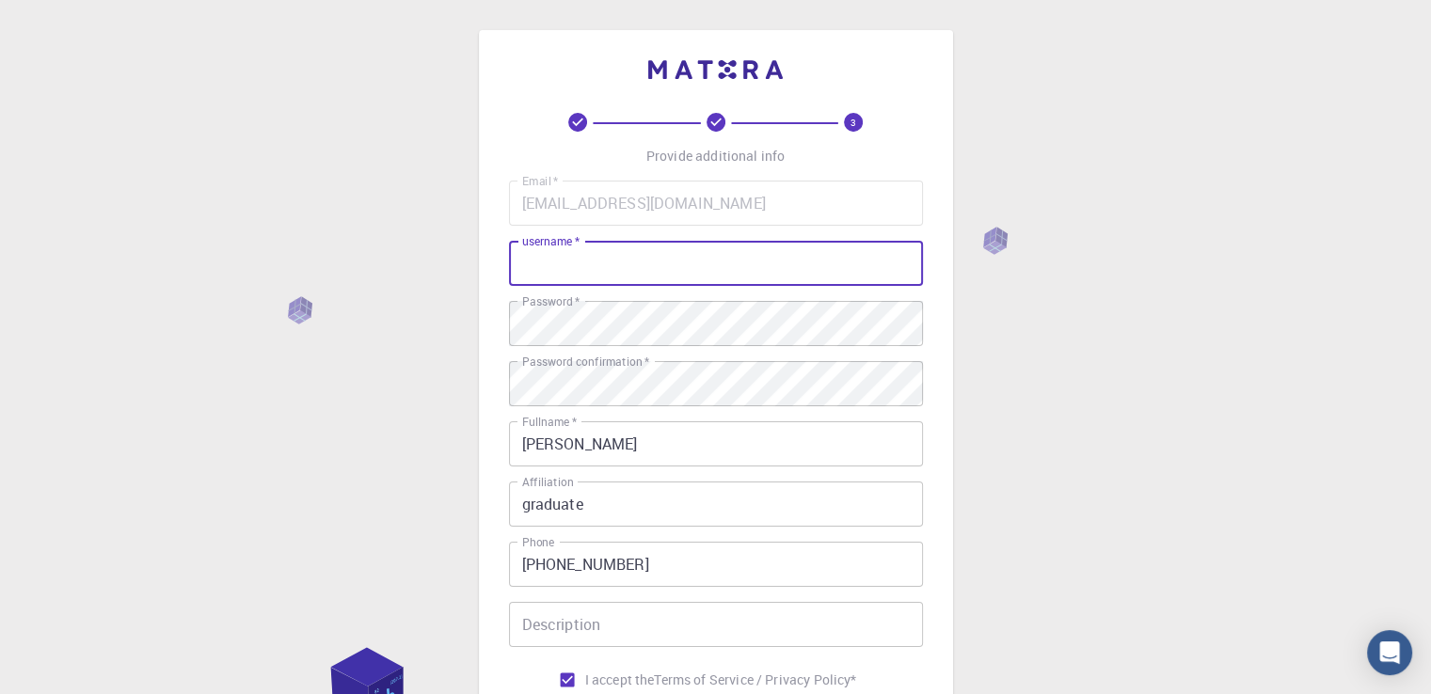
click at [634, 273] on input "username   *" at bounding box center [716, 263] width 414 height 45
click at [615, 275] on input "username   *" at bounding box center [716, 263] width 414 height 45
click at [621, 276] on input "username   *" at bounding box center [716, 263] width 414 height 45
click at [665, 268] on input "username   *" at bounding box center [716, 263] width 414 height 45
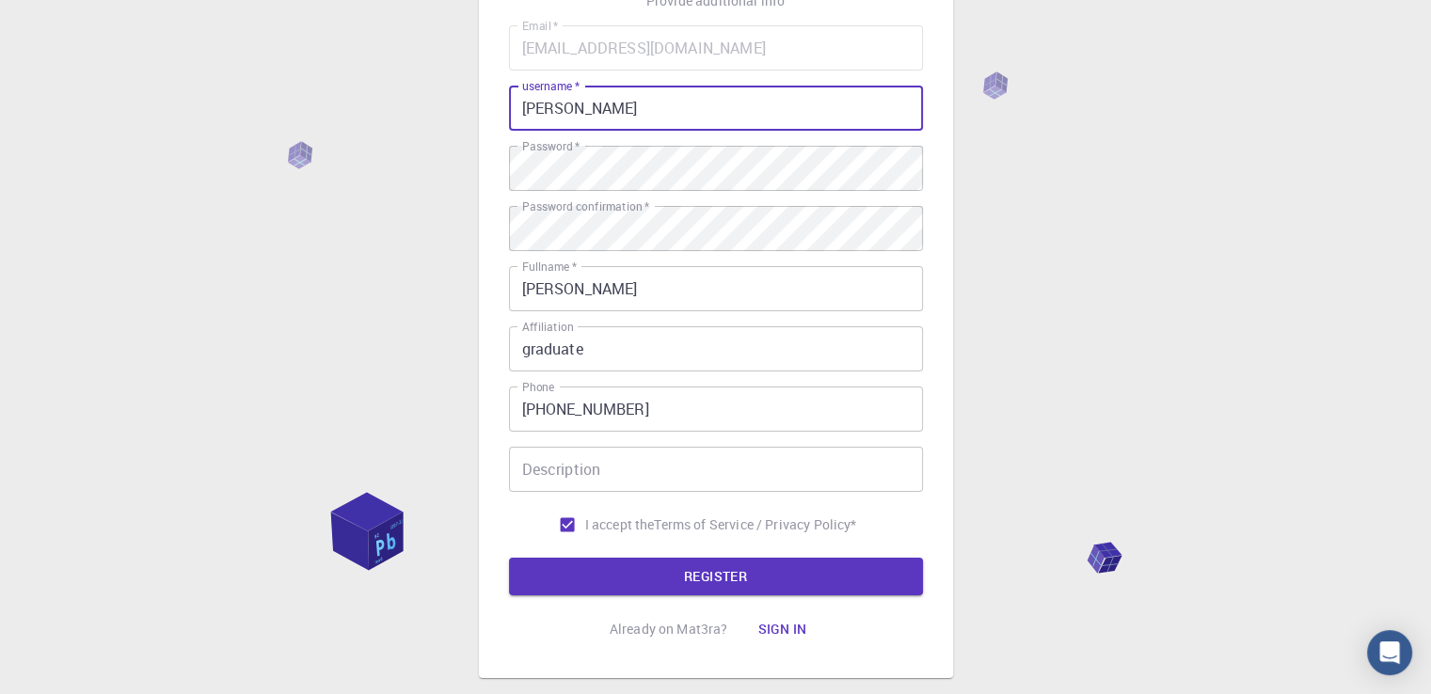
scroll to position [188, 0]
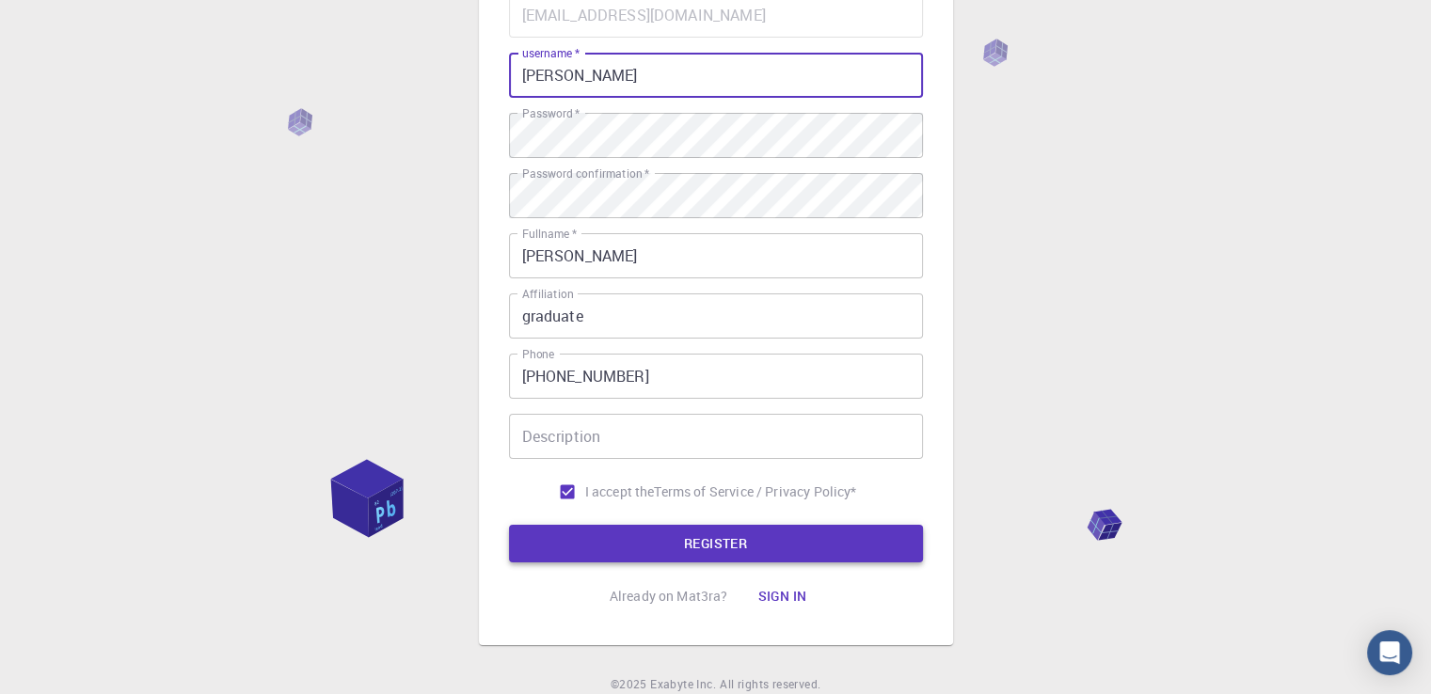
click at [783, 546] on button "REGISTER" at bounding box center [716, 544] width 414 height 38
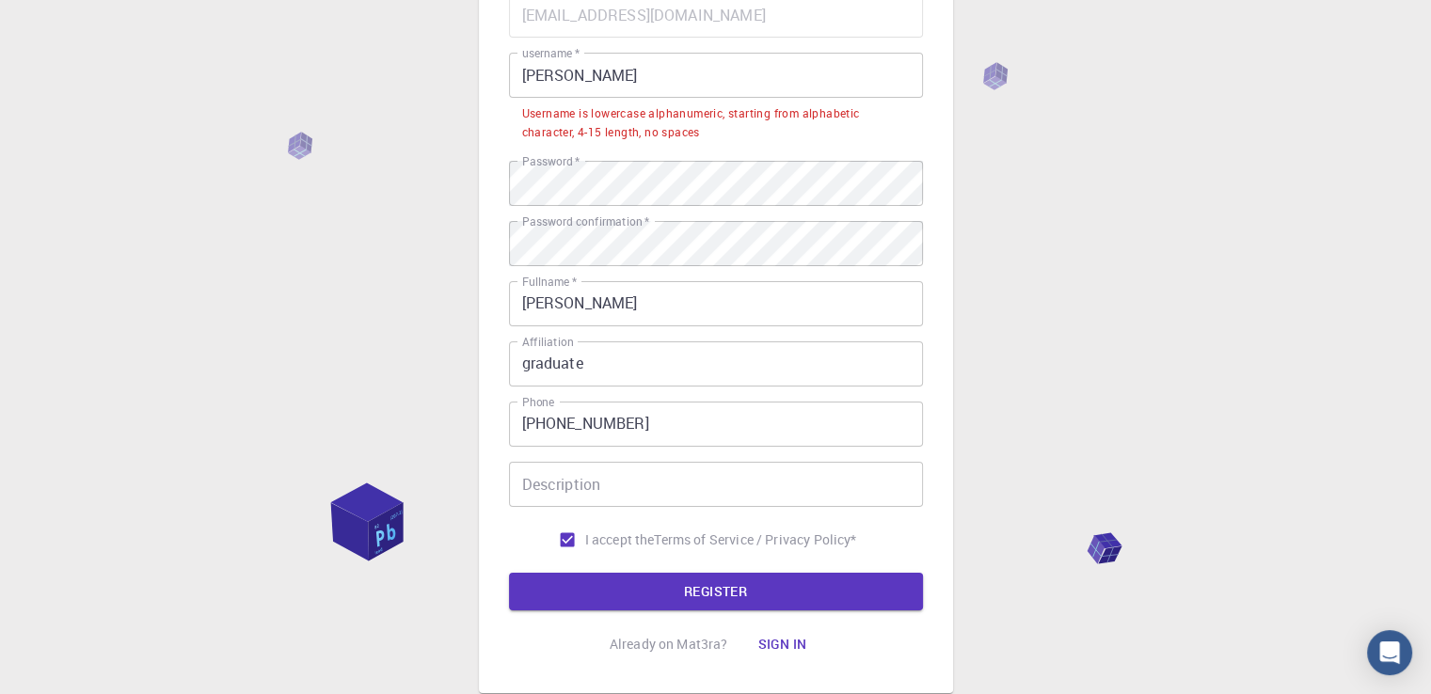
click at [566, 76] on input "[PERSON_NAME]" at bounding box center [716, 75] width 414 height 45
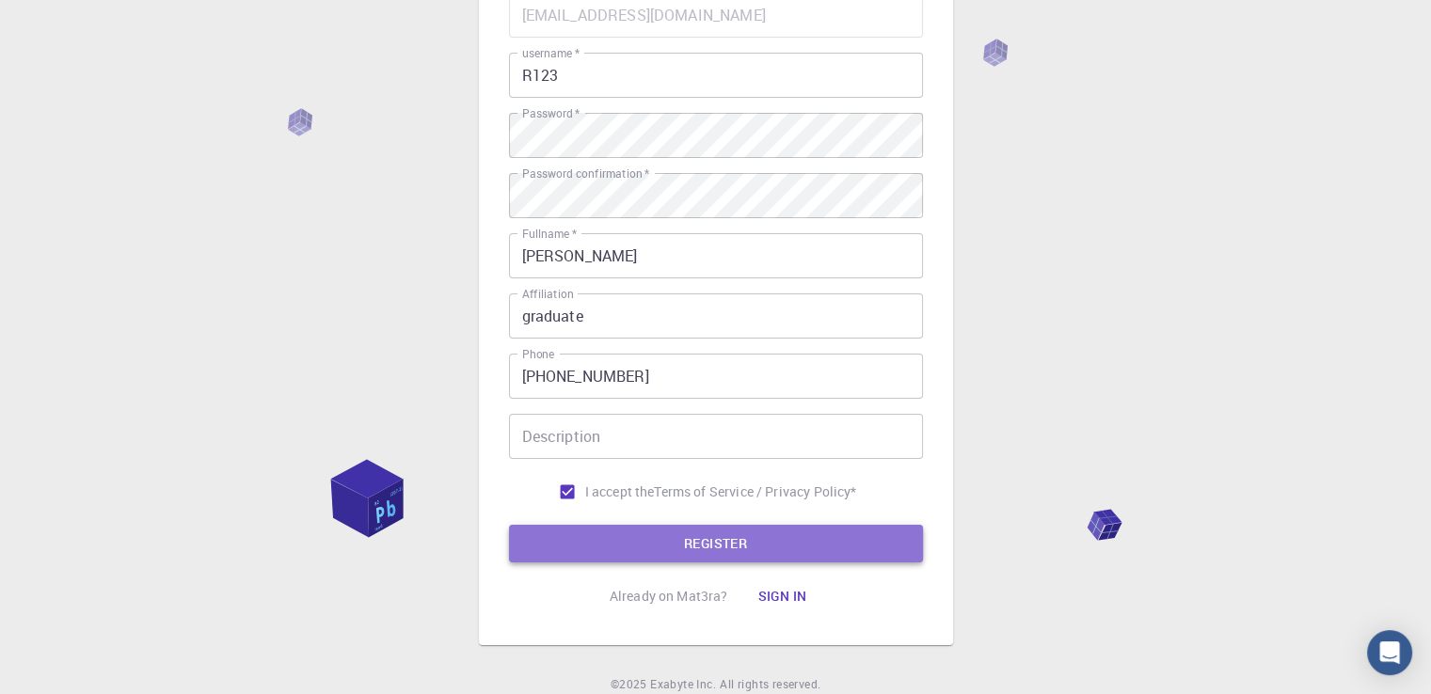
click at [802, 543] on button "REGISTER" at bounding box center [716, 544] width 414 height 38
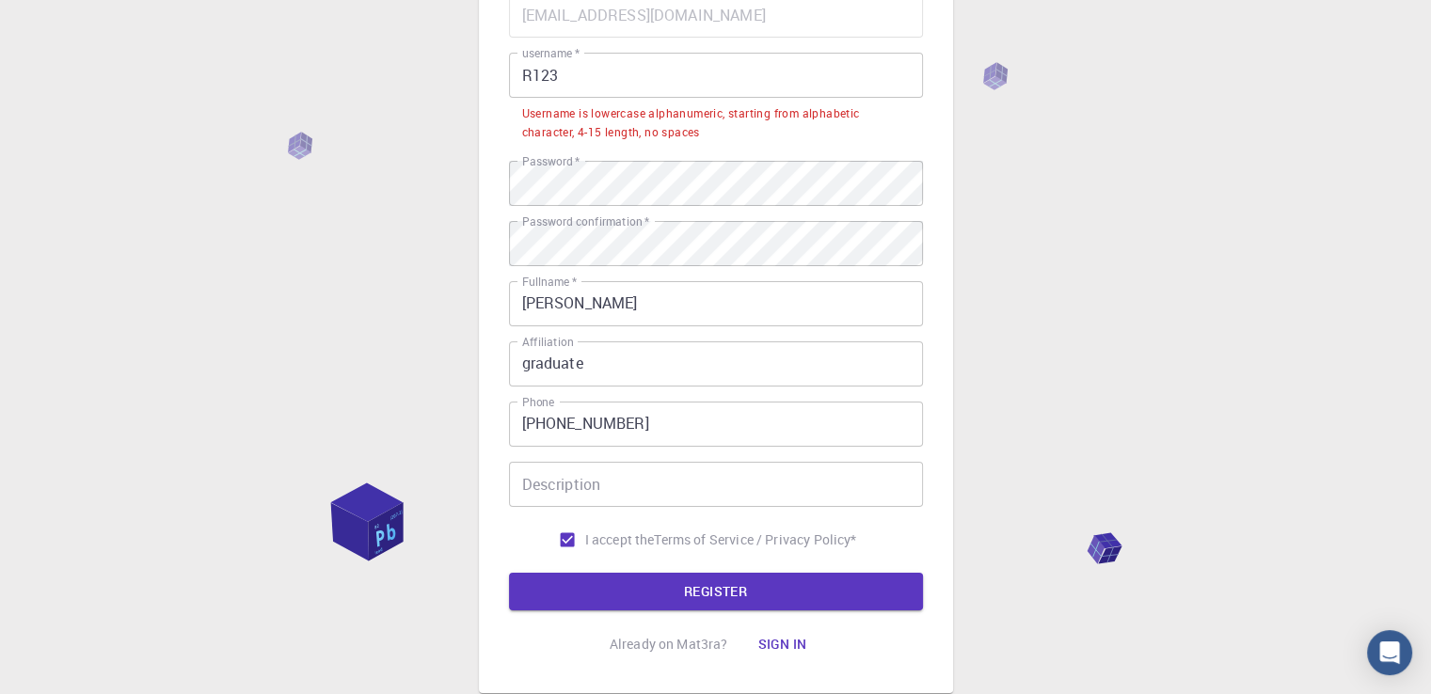
click at [556, 80] on input "R123" at bounding box center [716, 75] width 414 height 45
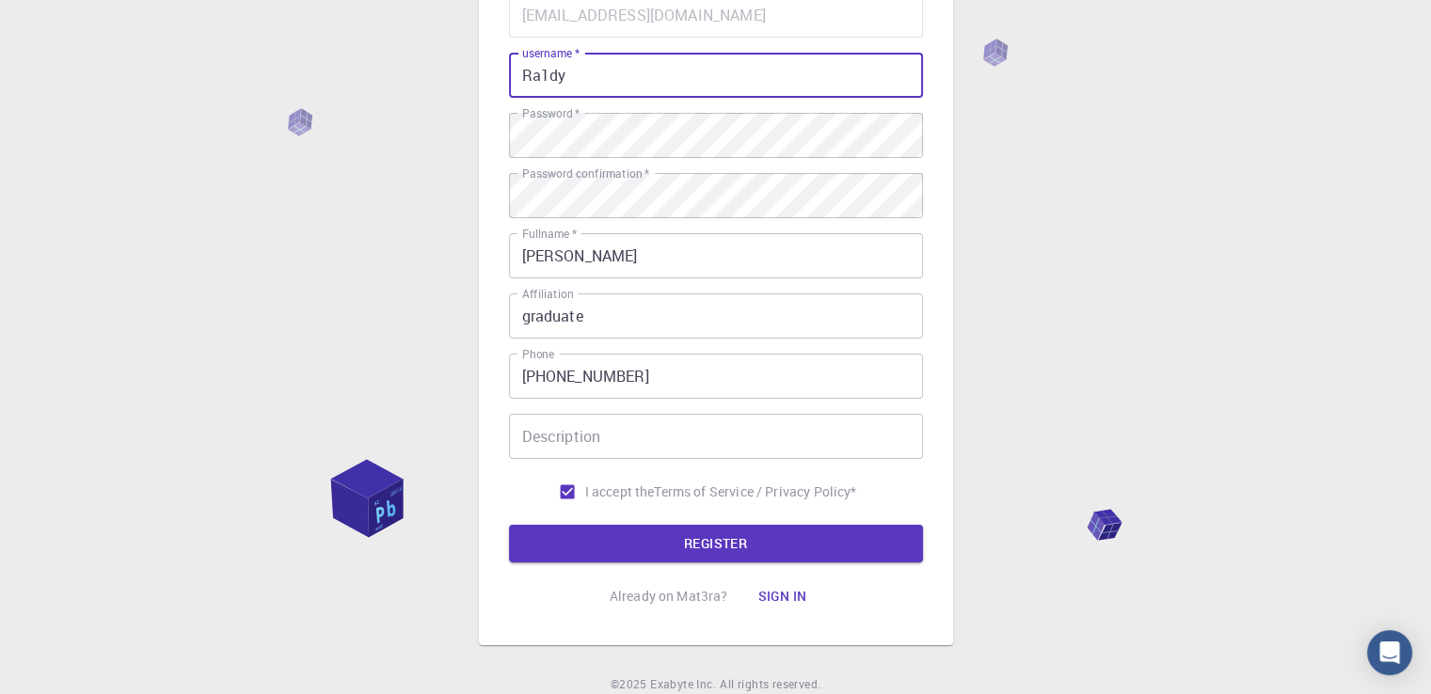
click at [641, 533] on button "REGISTER" at bounding box center [716, 544] width 414 height 38
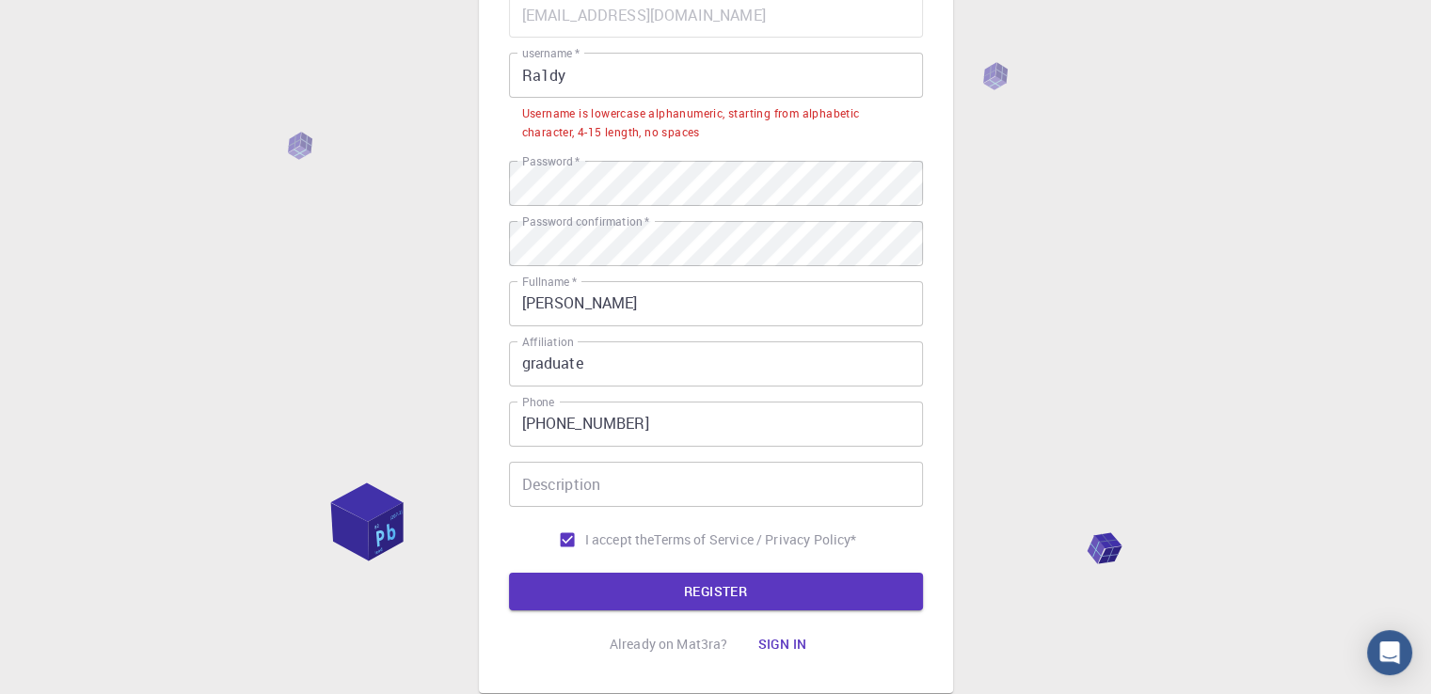
click at [568, 82] on input "Ra1dy" at bounding box center [716, 75] width 414 height 45
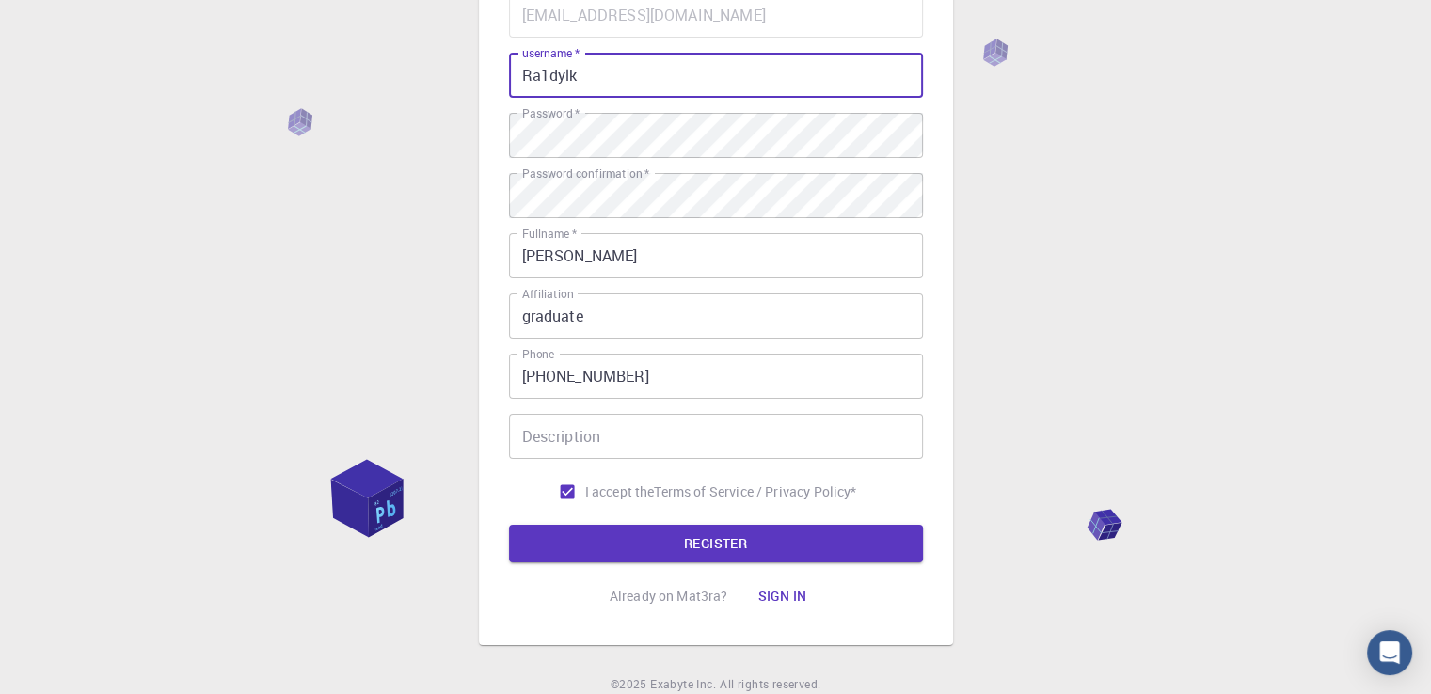
type input "Ra1dylk"
click at [673, 516] on form "Email   * [EMAIL_ADDRESS][DOMAIN_NAME] Email   * username   * Ra1dylk username …" at bounding box center [716, 277] width 414 height 570
click at [678, 530] on button "REGISTER" at bounding box center [716, 544] width 414 height 38
